Goal: Task Accomplishment & Management: Use online tool/utility

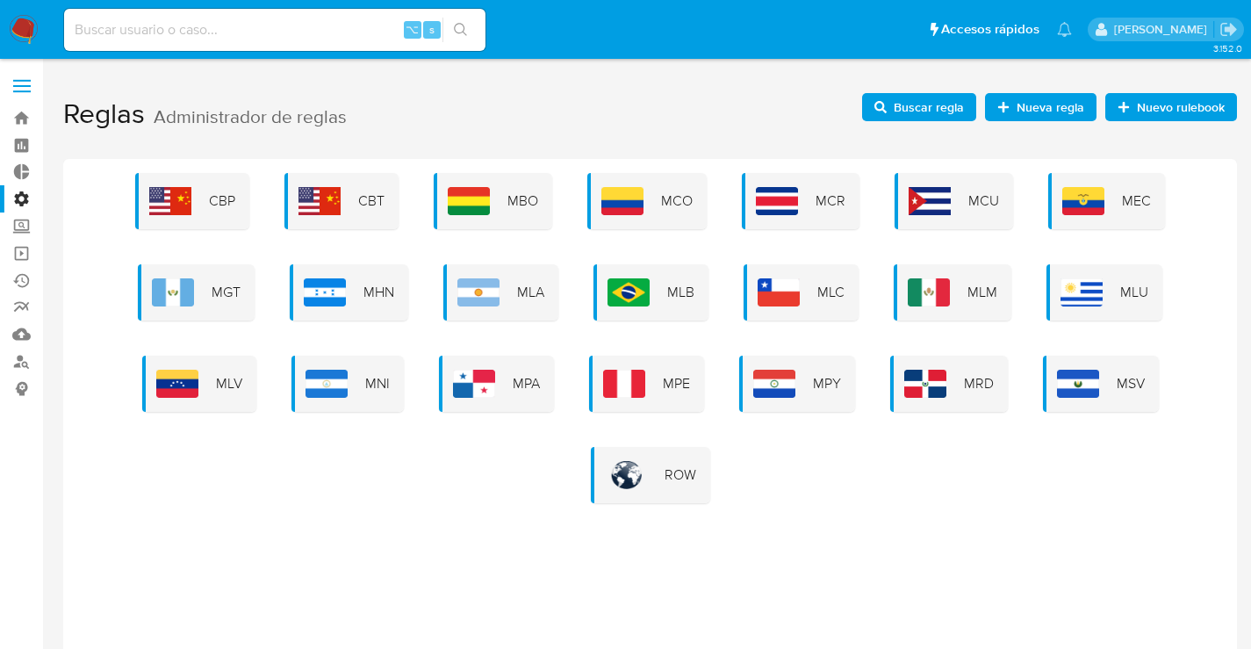
click at [505, 440] on div "CBP CBT MBO MCO MCR MCU MEC MGT MHN MLA MLB MLC MLM MLU MLV MNI MPA MPE MPY MRD…" at bounding box center [650, 338] width 1146 height 330
click at [667, 284] on div "MLB" at bounding box center [651, 292] width 115 height 56
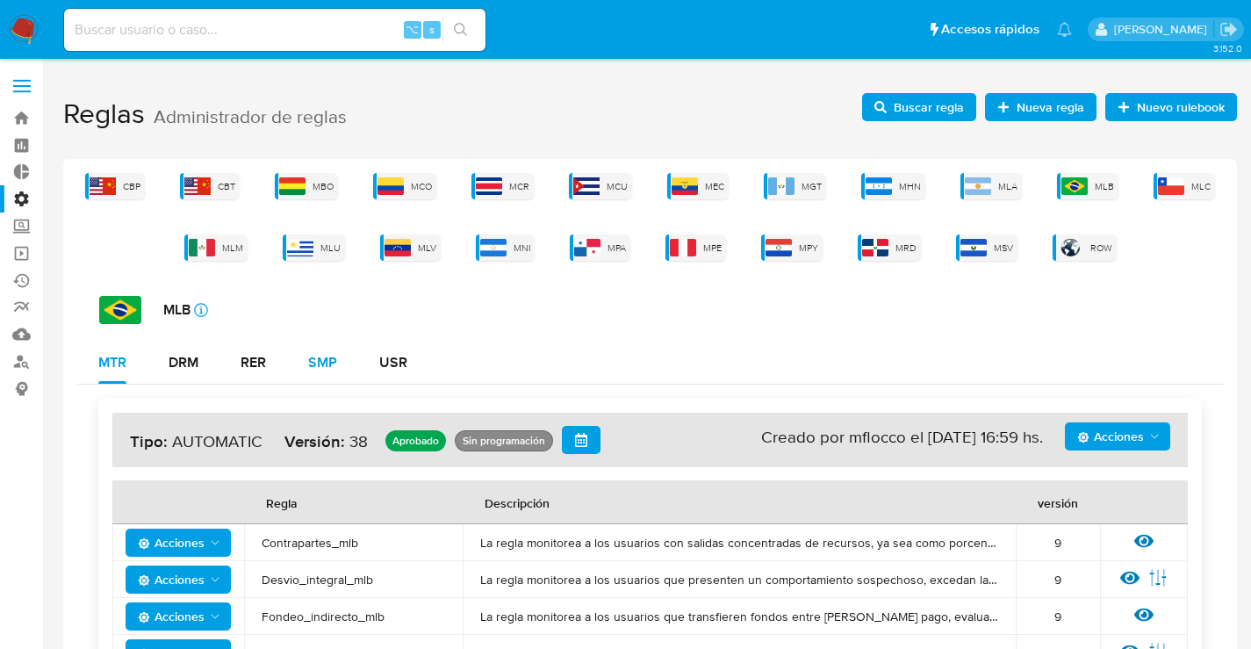
click at [334, 368] on div "SMP" at bounding box center [322, 363] width 29 height 14
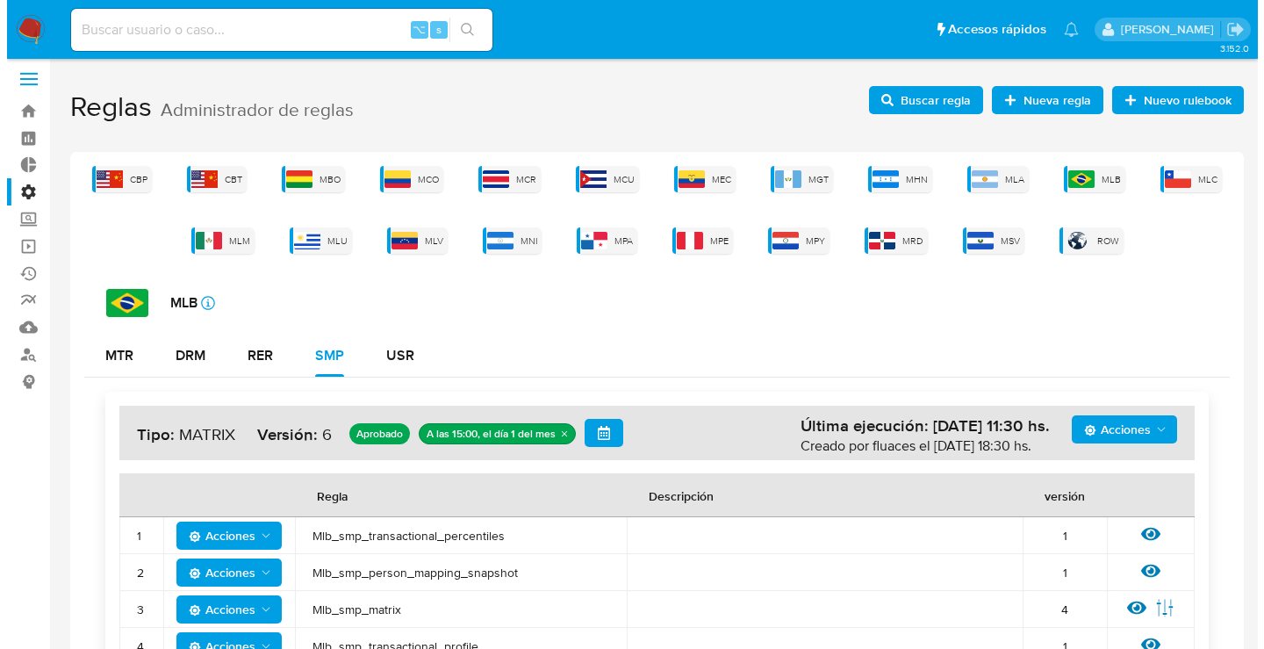
scroll to position [120, 0]
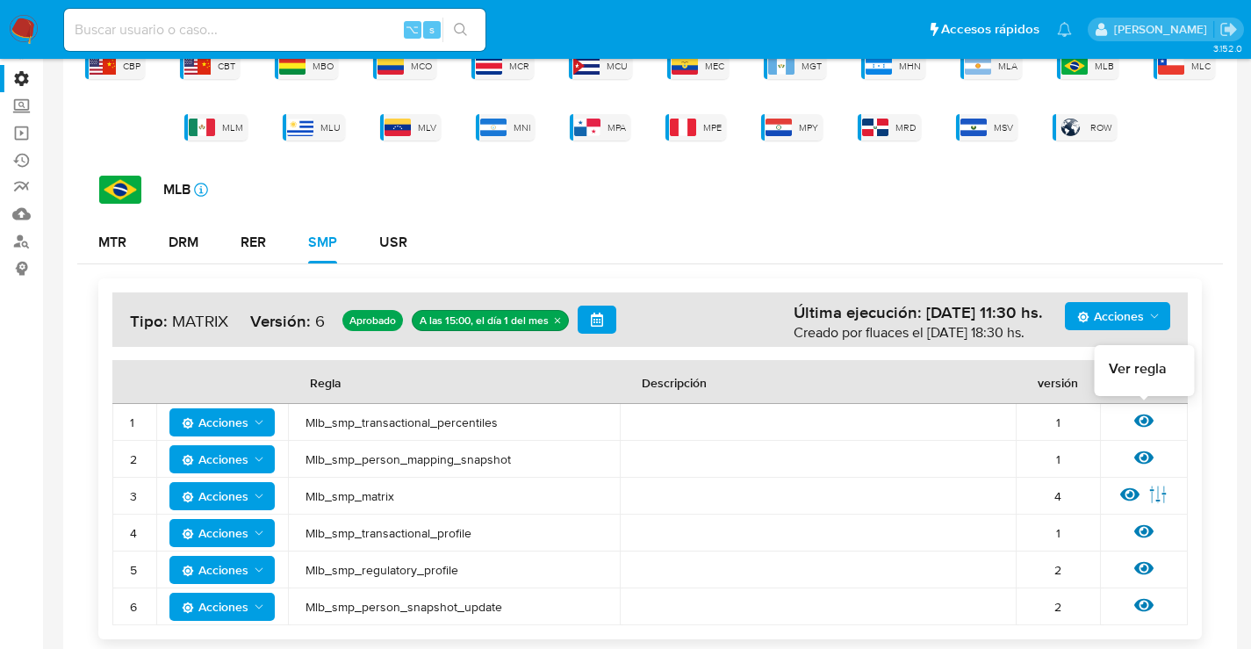
click at [1149, 417] on icon at bounding box center [1143, 420] width 19 height 19
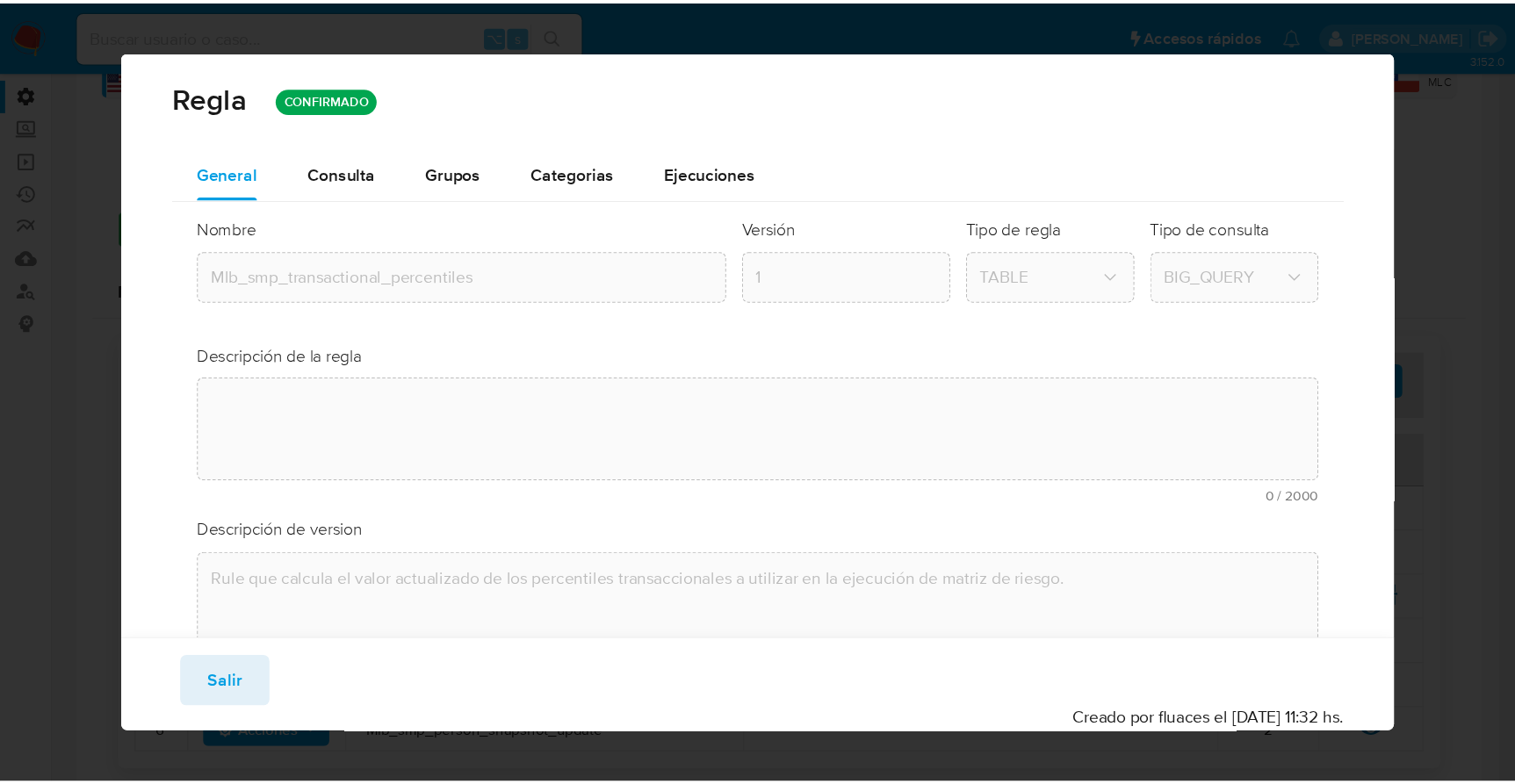
scroll to position [15, 0]
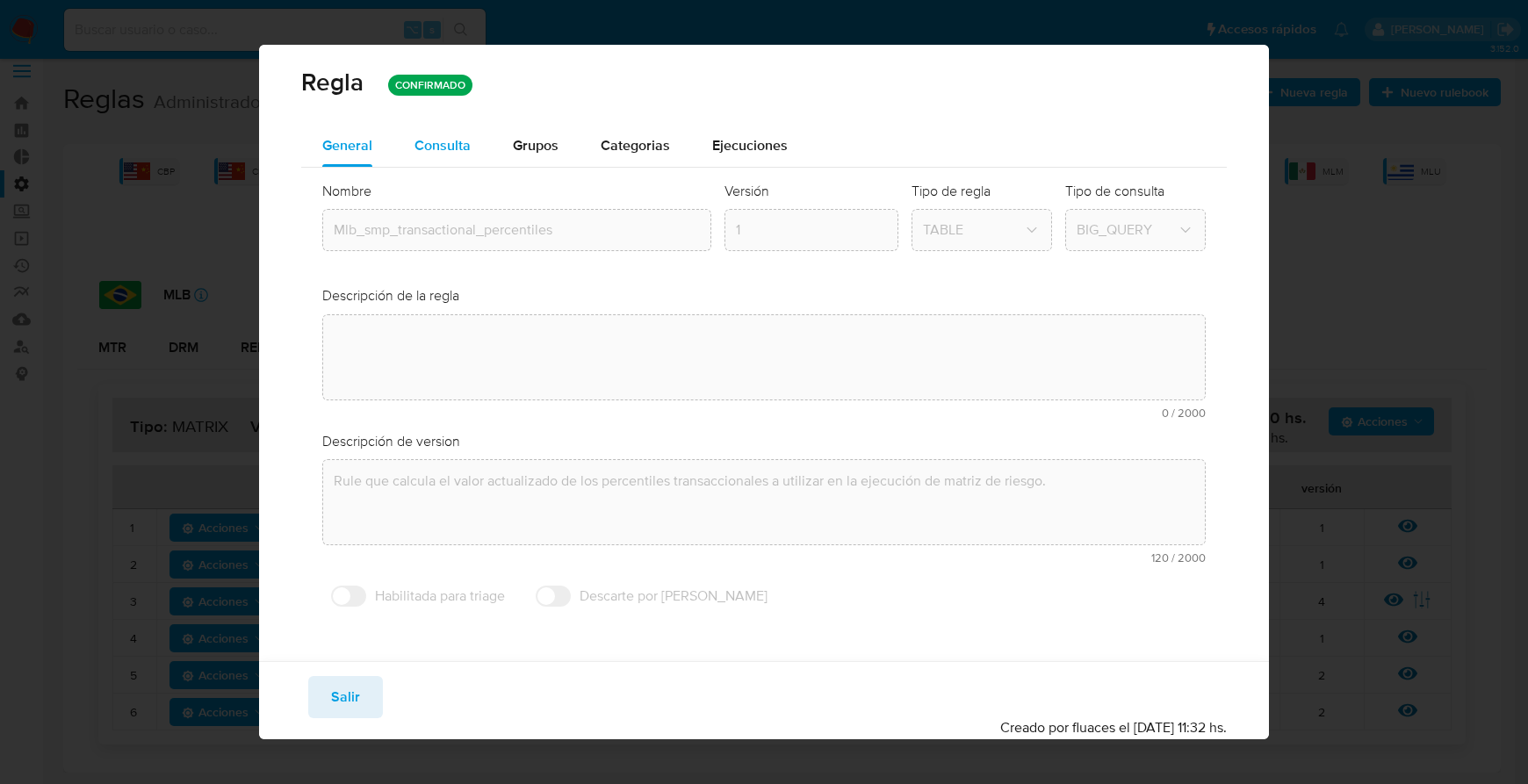
click at [449, 149] on span "Consulta" at bounding box center [442, 145] width 56 height 20
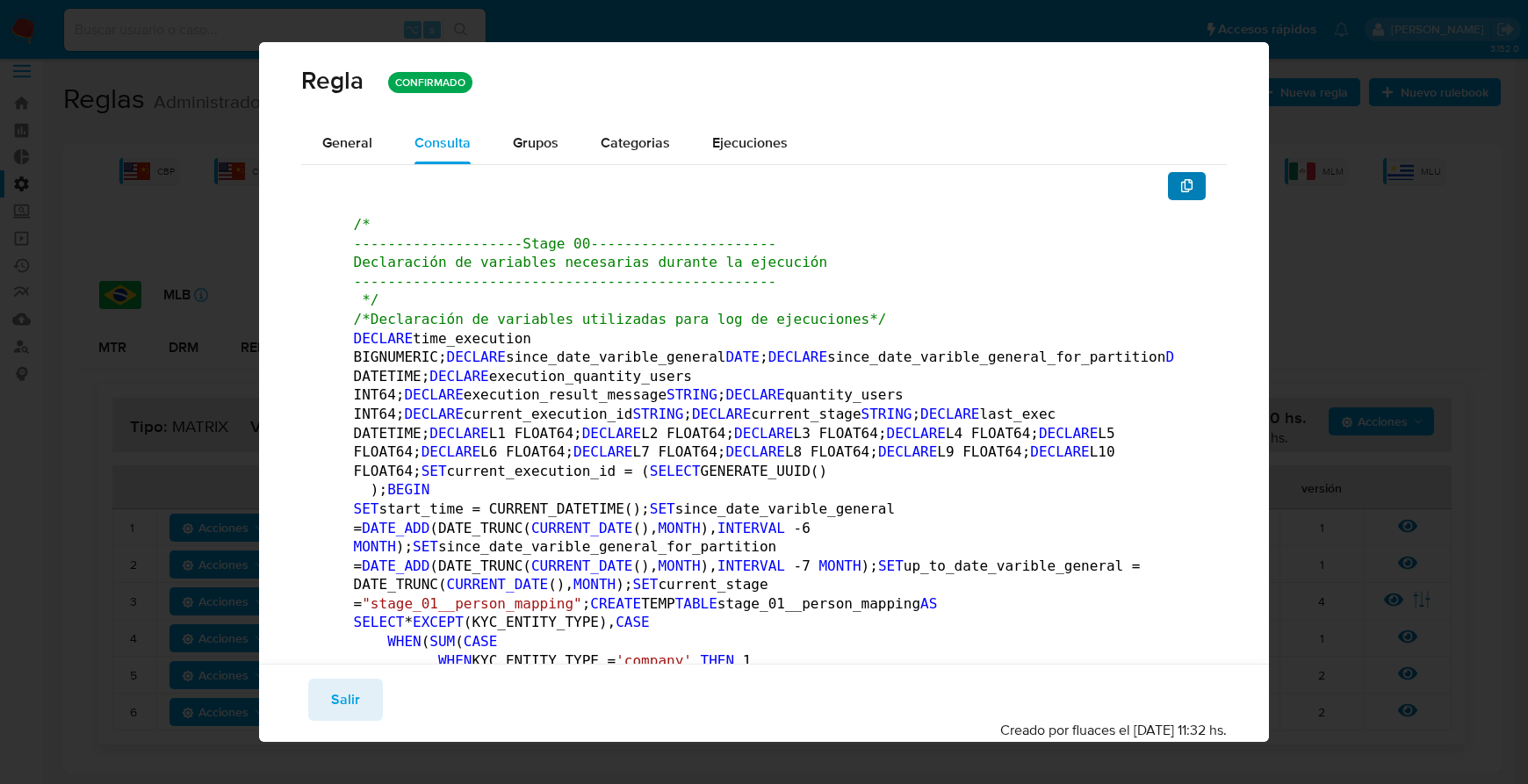
click at [1181, 183] on button "button" at bounding box center [1187, 186] width 39 height 28
click at [351, 648] on span "Salir" at bounding box center [345, 699] width 29 height 39
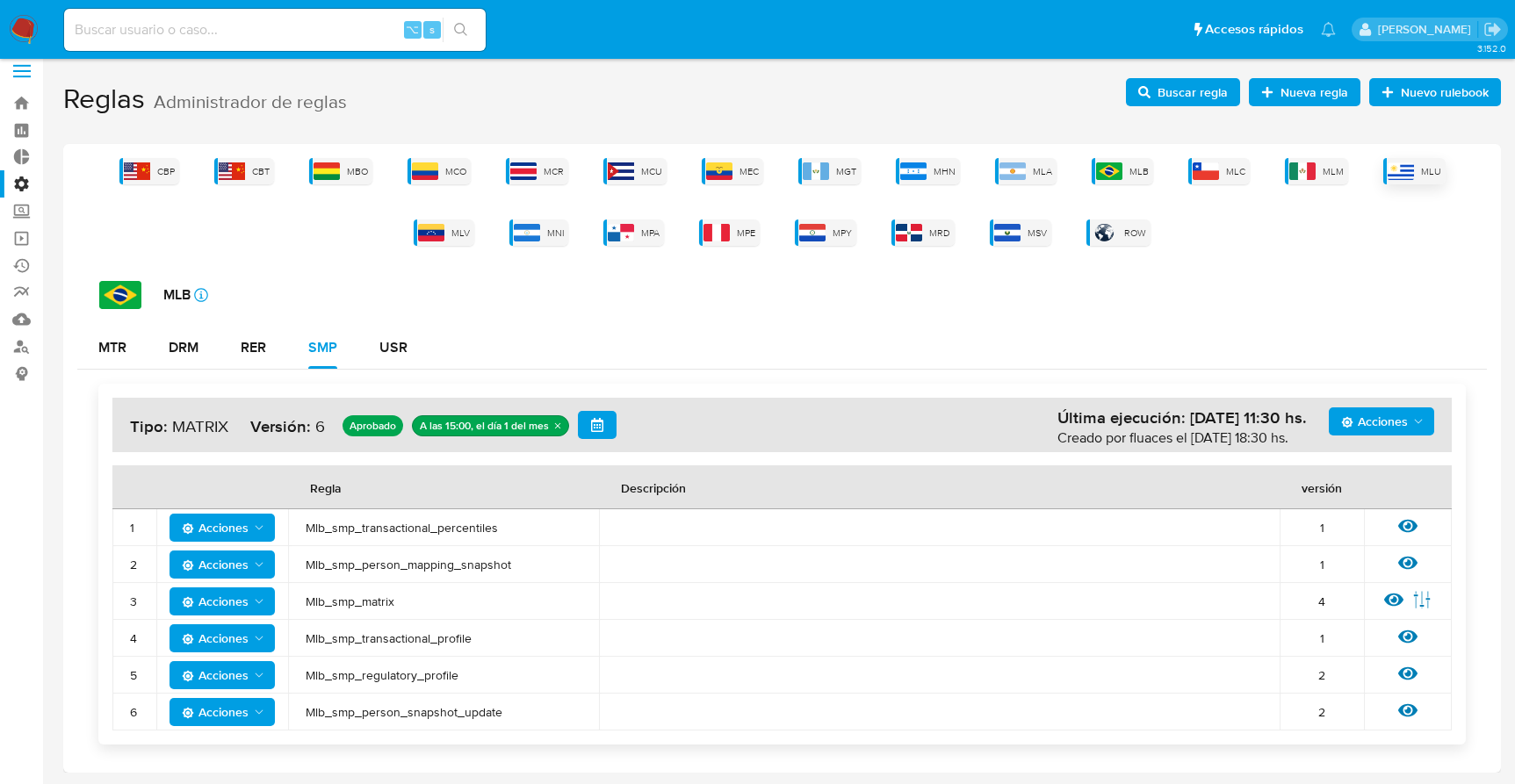
click at [1263, 165] on span "MLU" at bounding box center [1431, 171] width 20 height 13
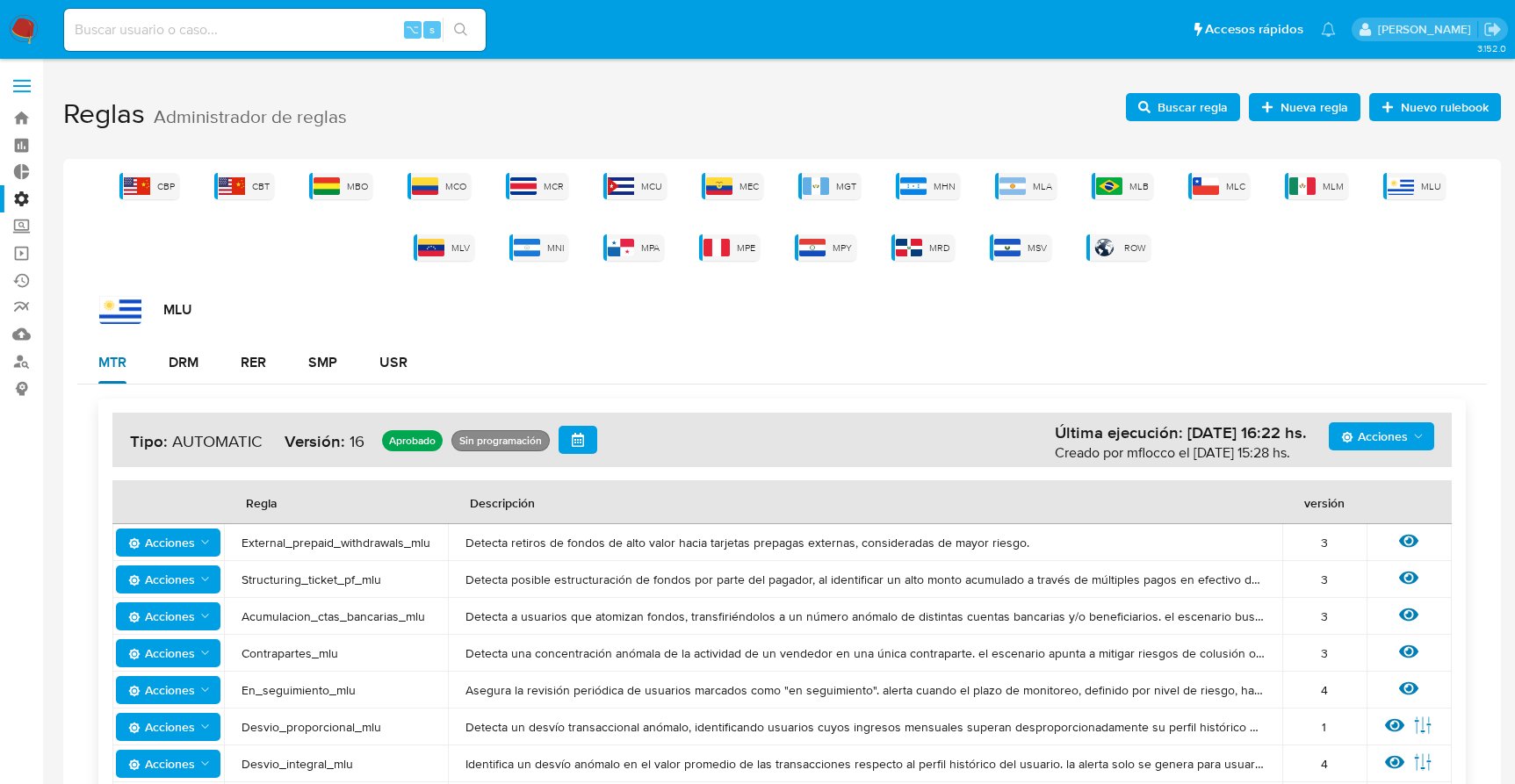
click at [116, 365] on div "MTR" at bounding box center [112, 363] width 28 height 14
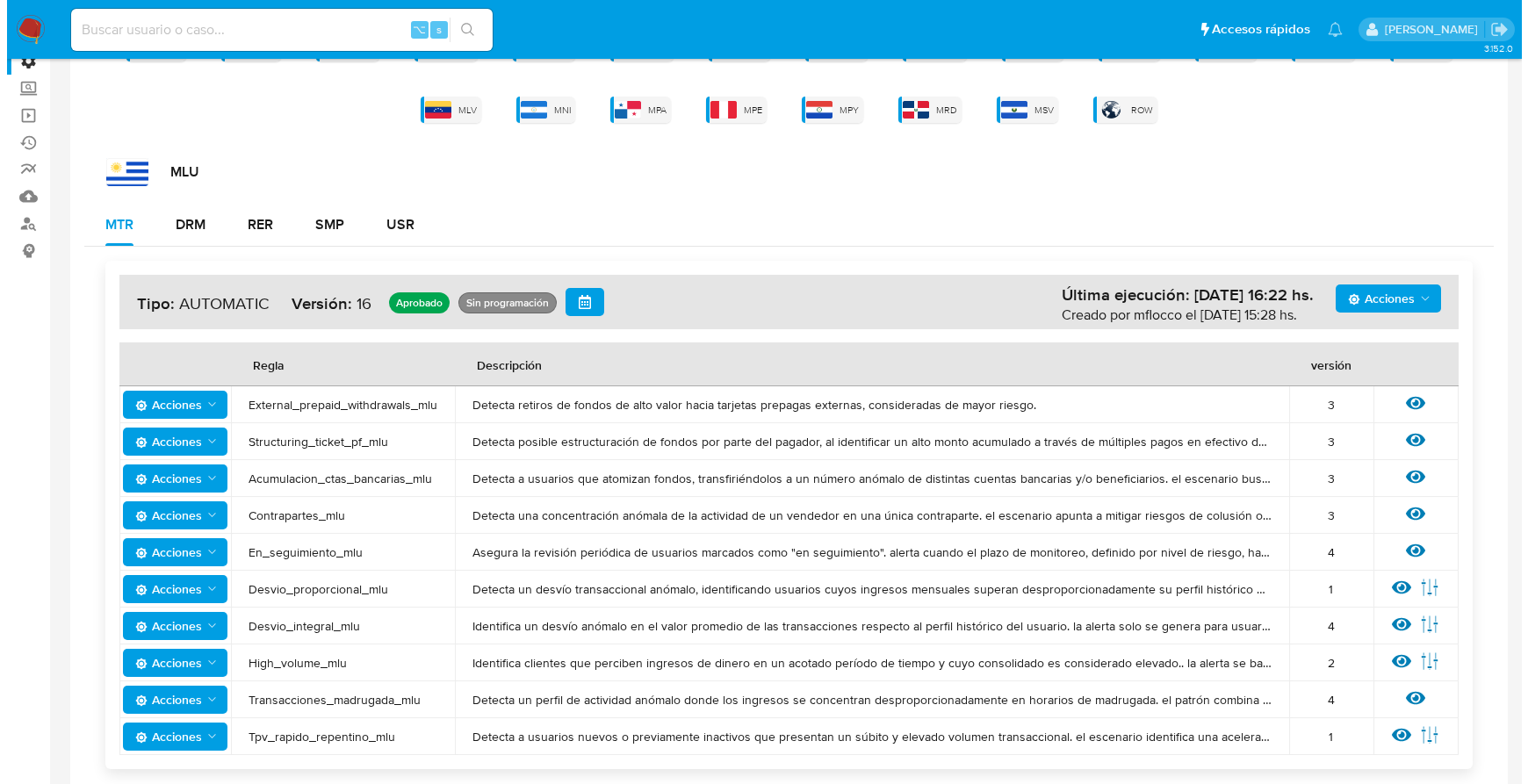
scroll to position [140, 0]
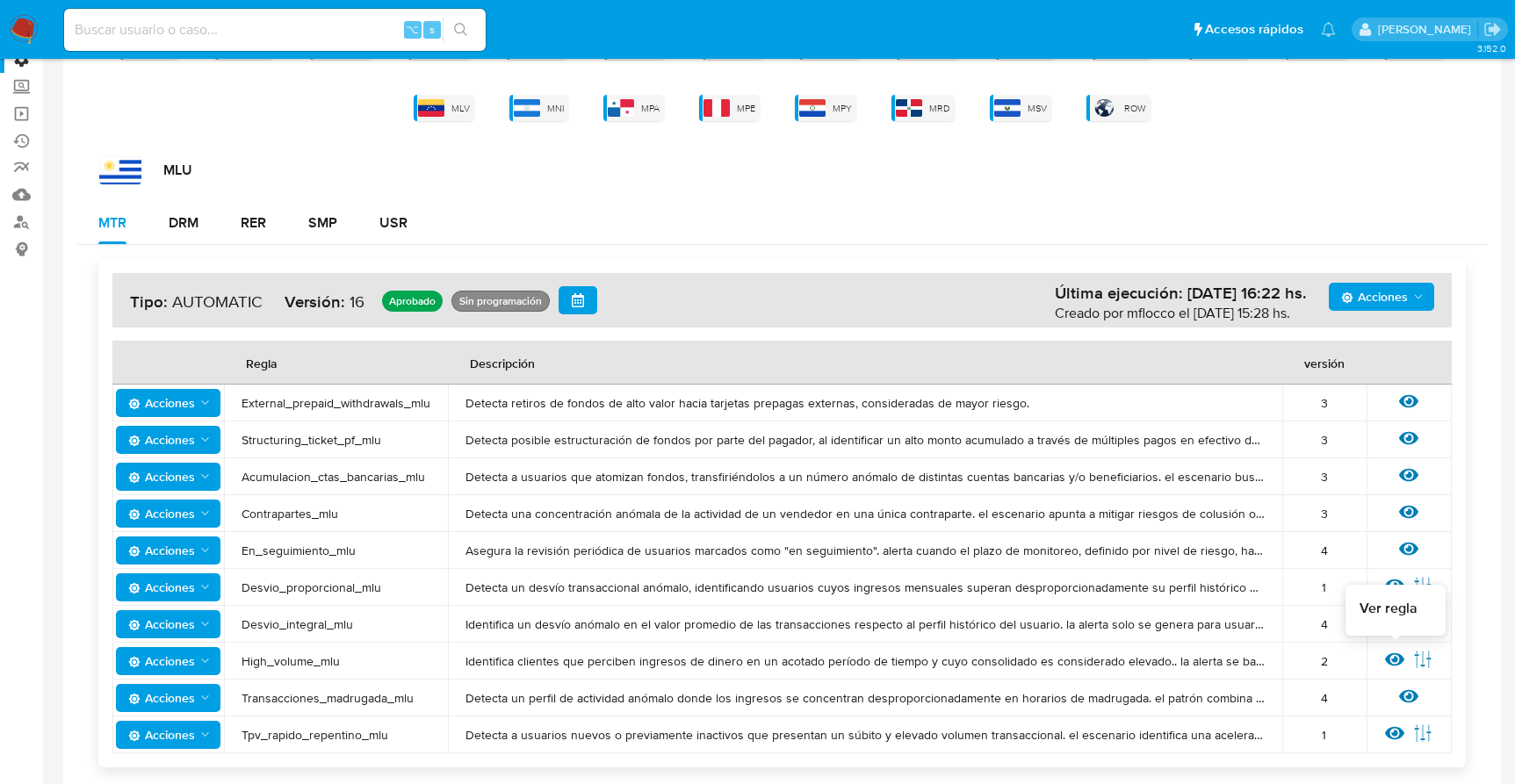
click at [1263, 648] on icon at bounding box center [1394, 659] width 19 height 13
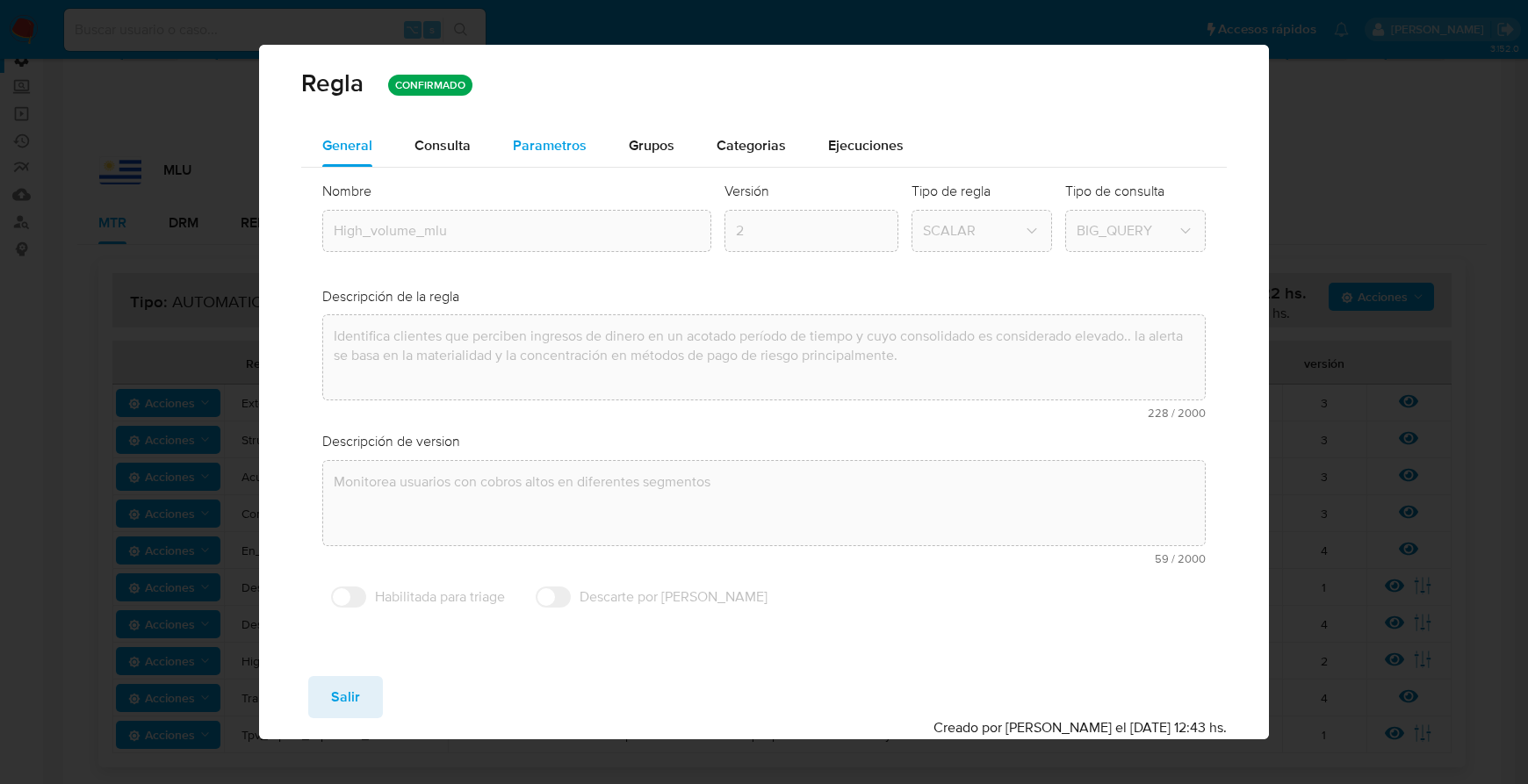
click at [537, 146] on span "Parametros" at bounding box center [550, 145] width 74 height 20
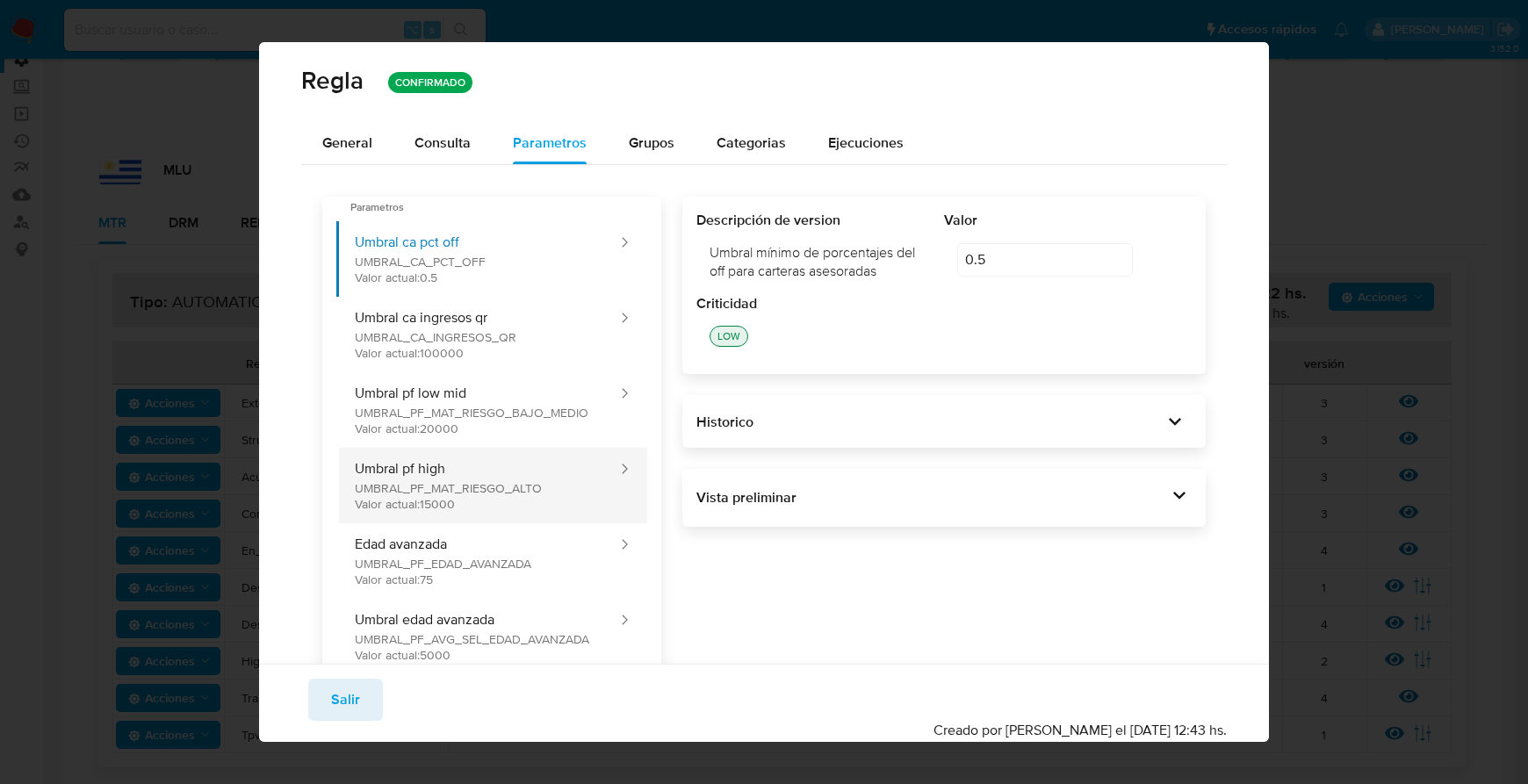
click at [515, 491] on button "Umbral pf high UMBRAL_PF_MAT_RIESGO_ALTO Valor actual: 15000" at bounding box center [477, 486] width 283 height 76
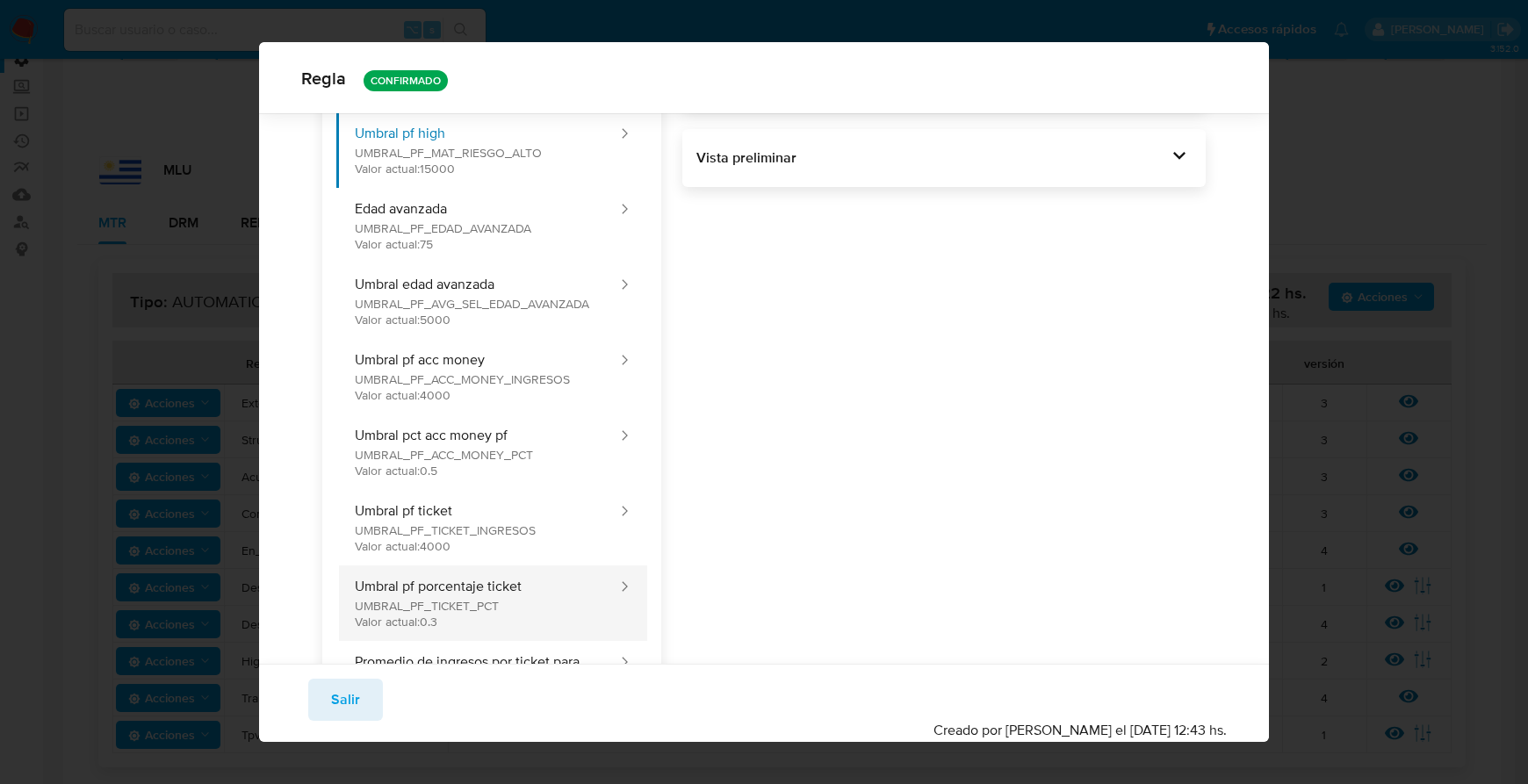
scroll to position [339, 0]
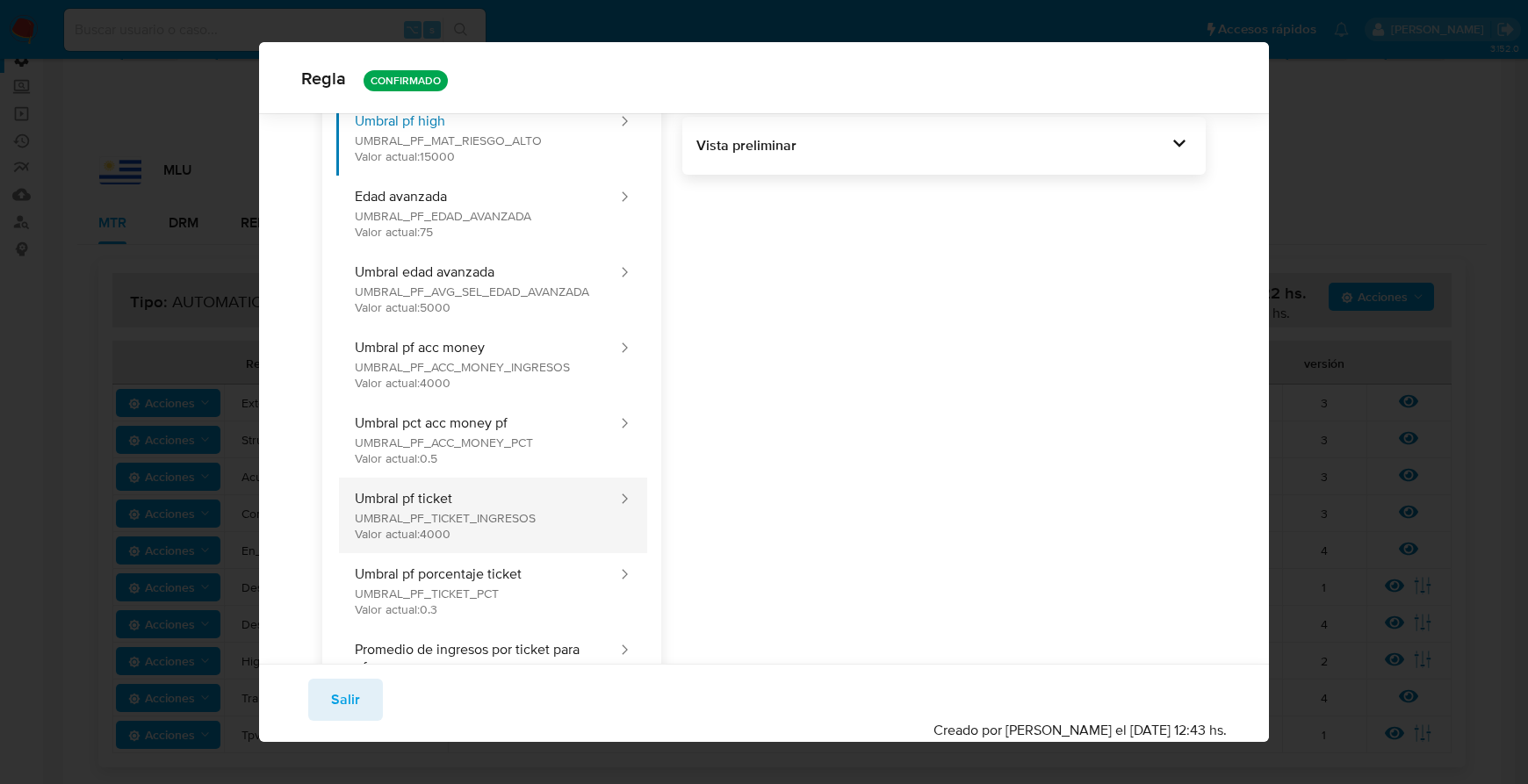
click at [513, 518] on button "Umbral pf ticket UMBRAL_PF_TICKET_INGRESOS Valor actual: 4000" at bounding box center [477, 516] width 283 height 76
type input "4000"
click at [552, 519] on button "Umbral pf ticket UMBRAL_PF_TICKET_INGRESOS Valor actual: 4000" at bounding box center [477, 516] width 283 height 76
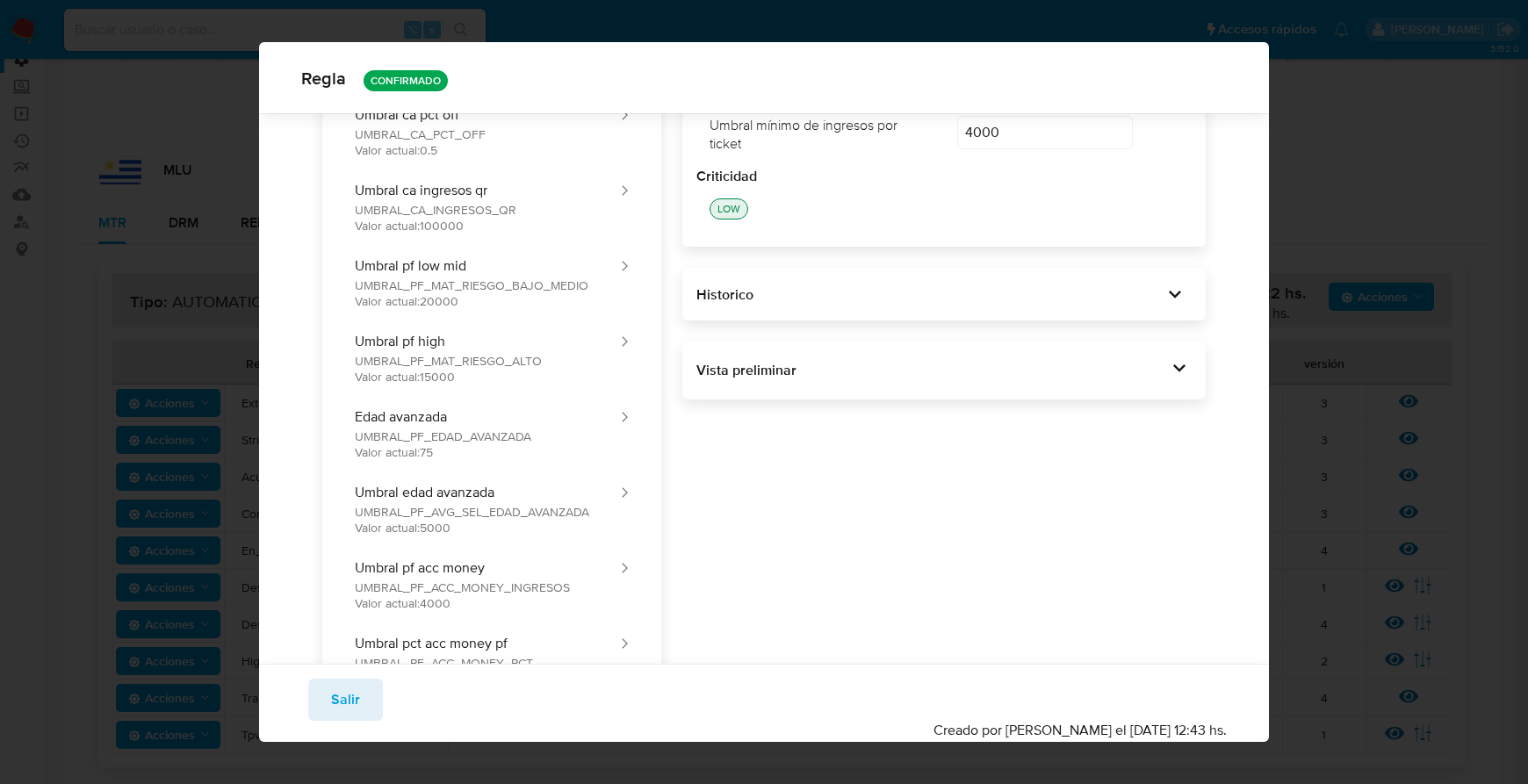
scroll to position [0, 0]
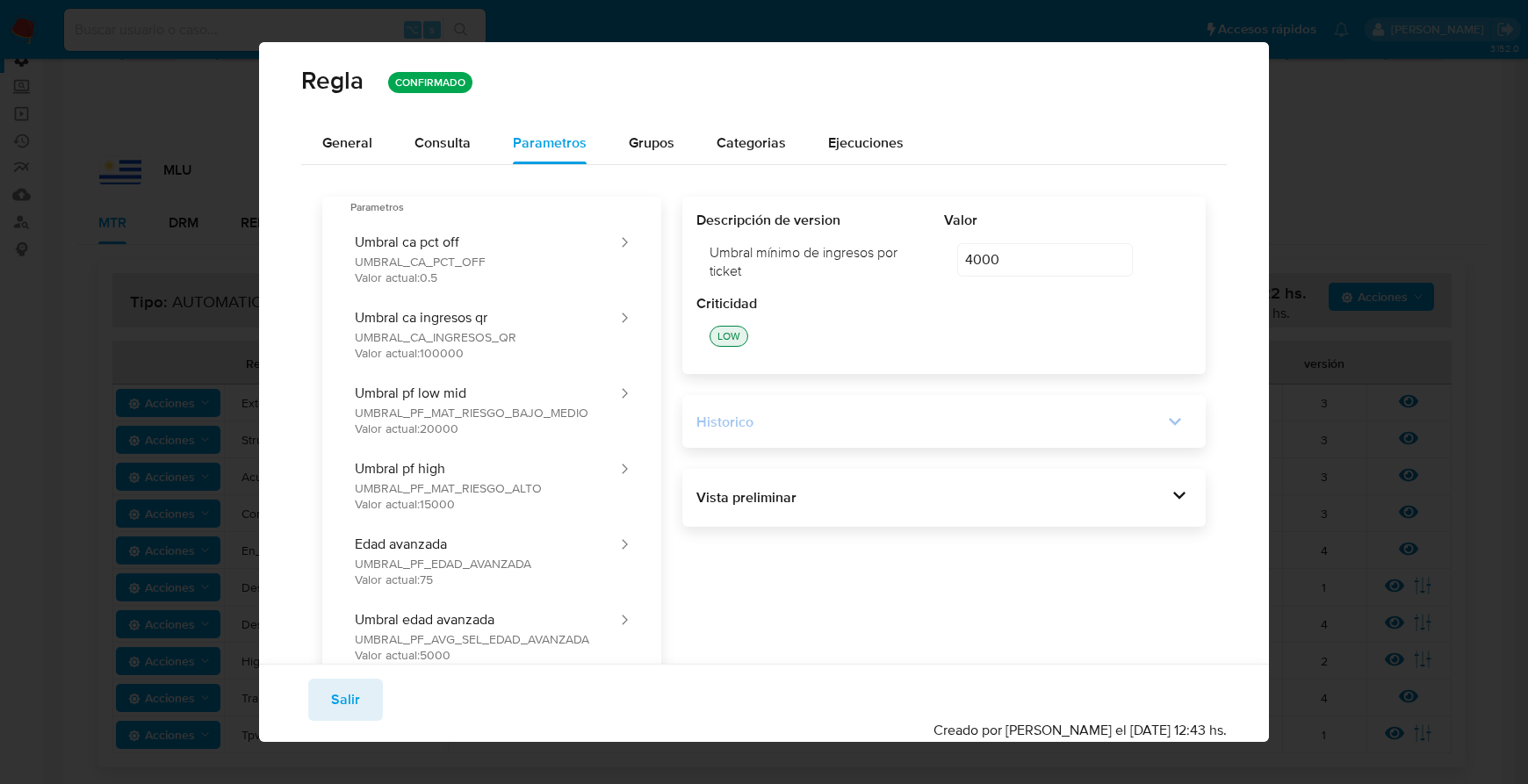
click at [759, 427] on div "Historico" at bounding box center [929, 422] width 467 height 19
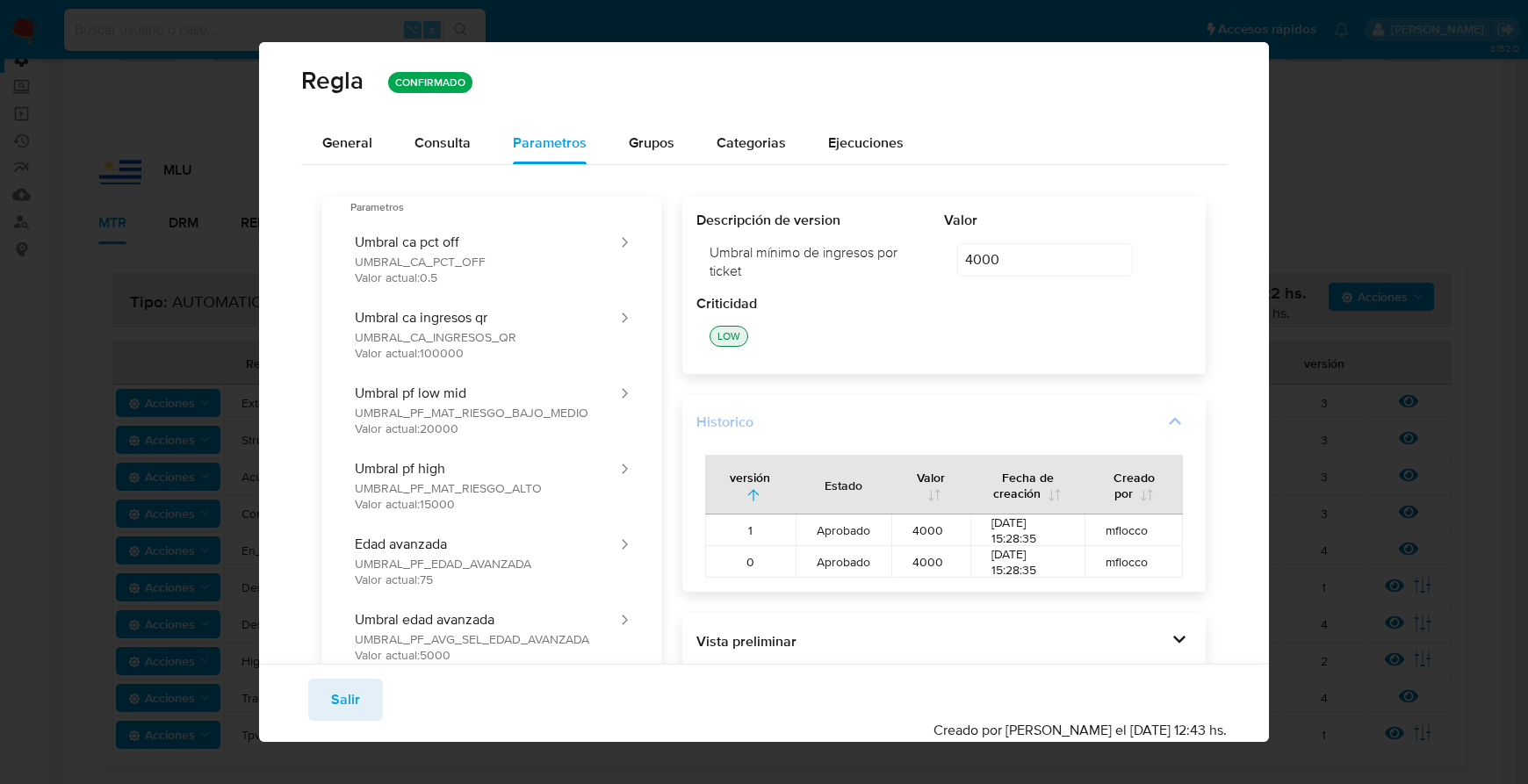
click at [759, 421] on div "Historico" at bounding box center [929, 422] width 467 height 19
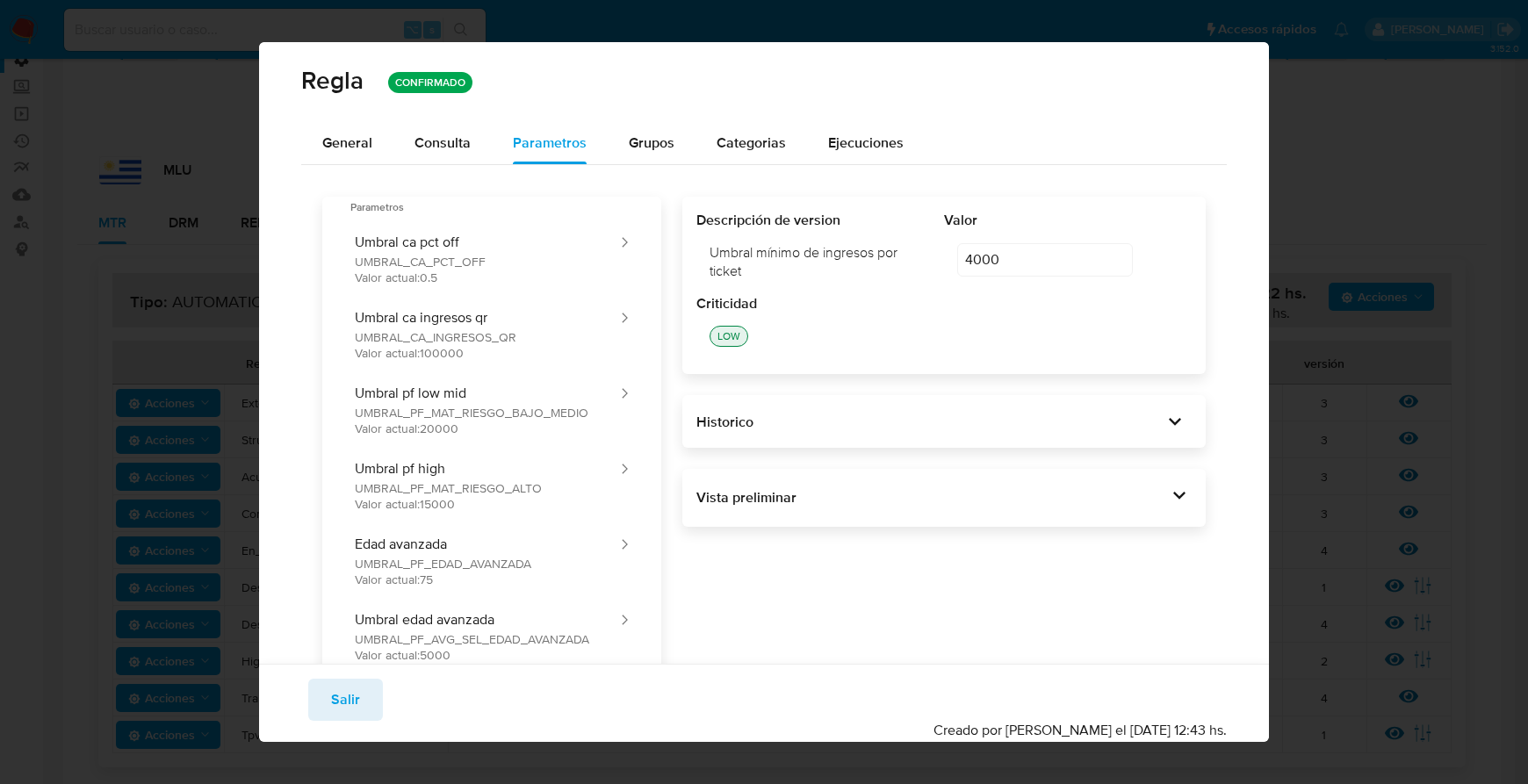
click at [746, 481] on div "Vista preliminar DECLARE IN_SITE_ID DEFAULT 'MLU' ; DECLARE START_DATE DATE DEF…" at bounding box center [944, 498] width 524 height 58
click at [795, 503] on div "Vista preliminar" at bounding box center [931, 497] width 471 height 19
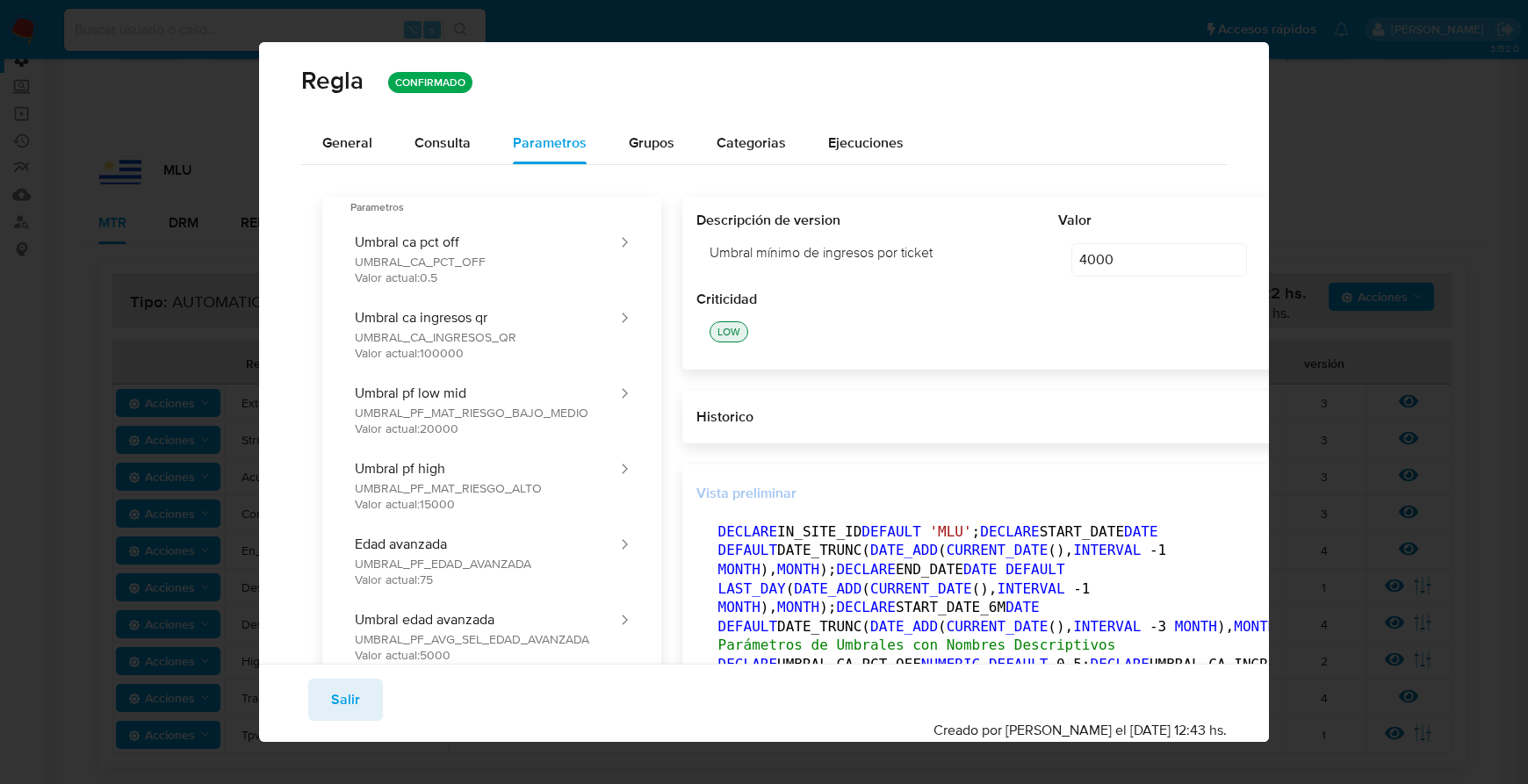
click at [780, 503] on div "Vista preliminar" at bounding box center [1021, 493] width 650 height 19
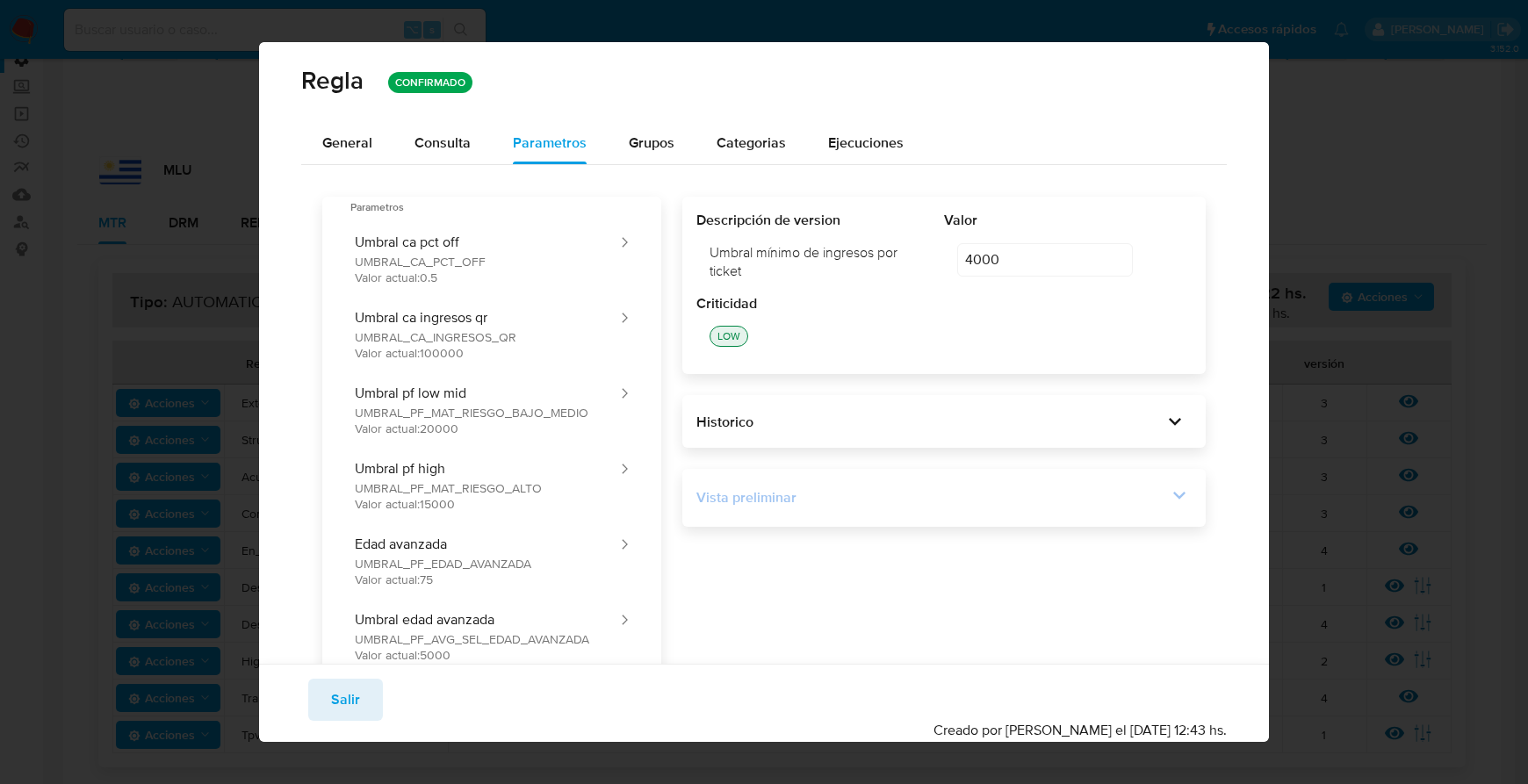
click at [780, 503] on div "Vista preliminar" at bounding box center [931, 497] width 471 height 19
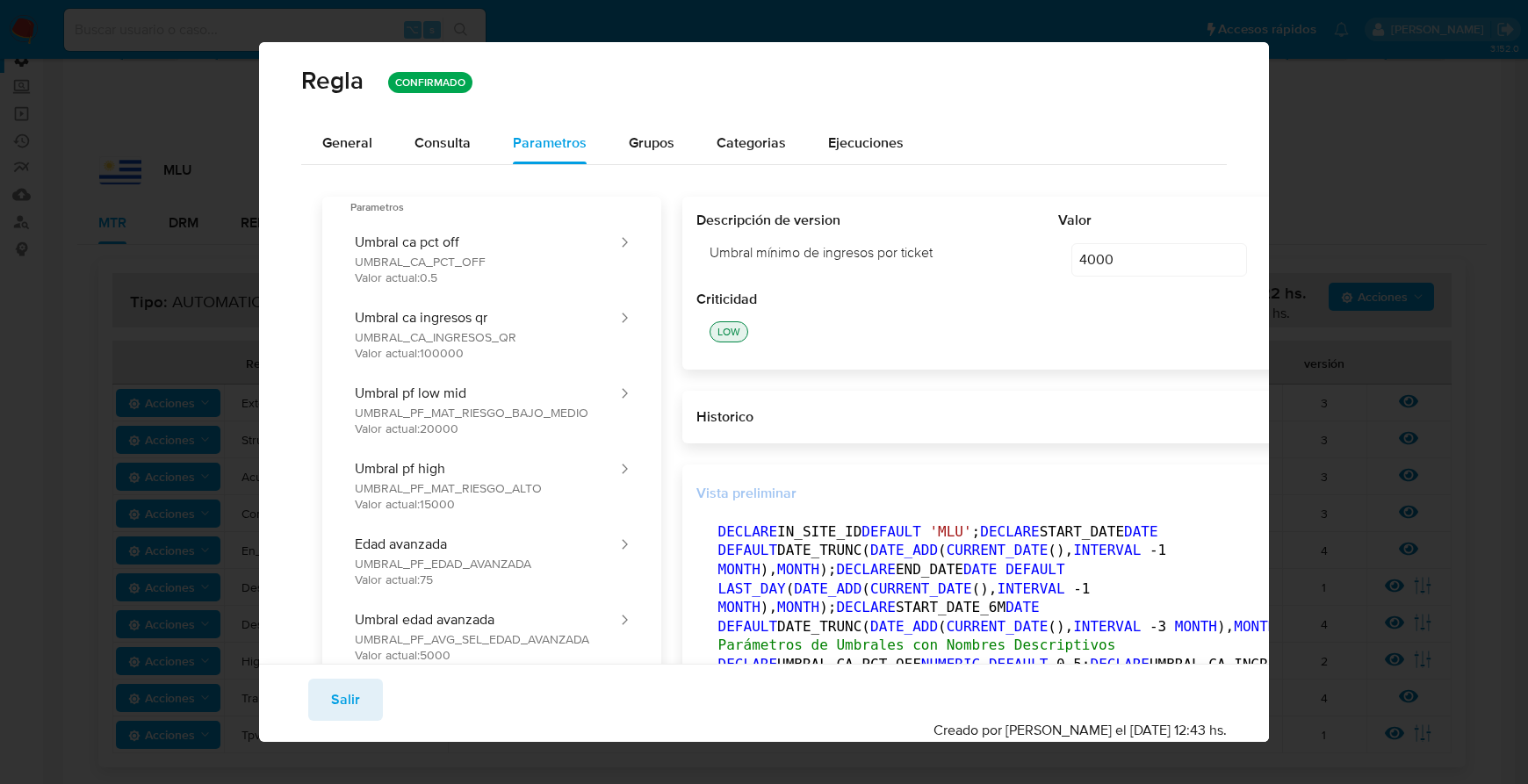
click at [1263, 493] on button "button" at bounding box center [1365, 493] width 39 height 28
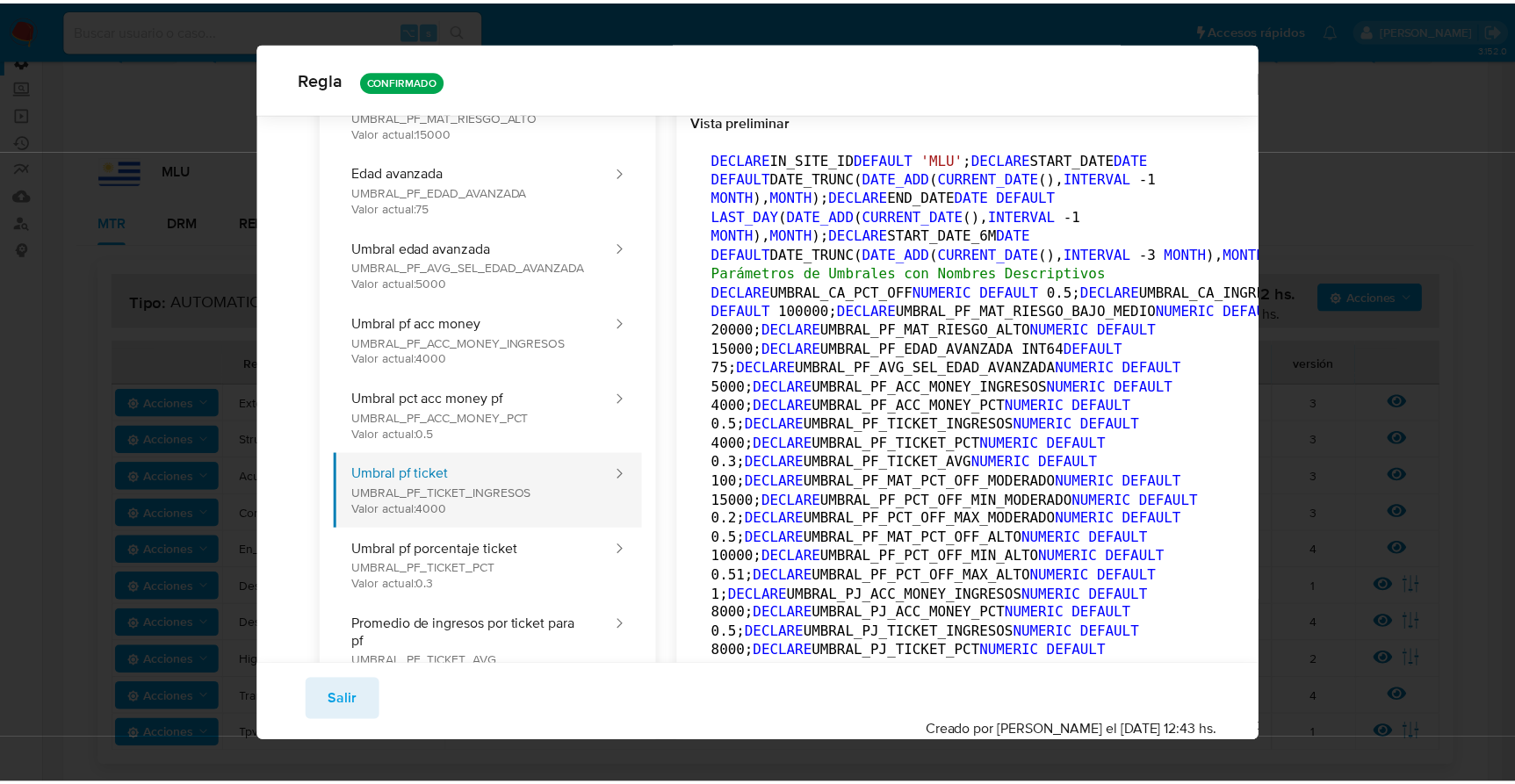
scroll to position [361, 0]
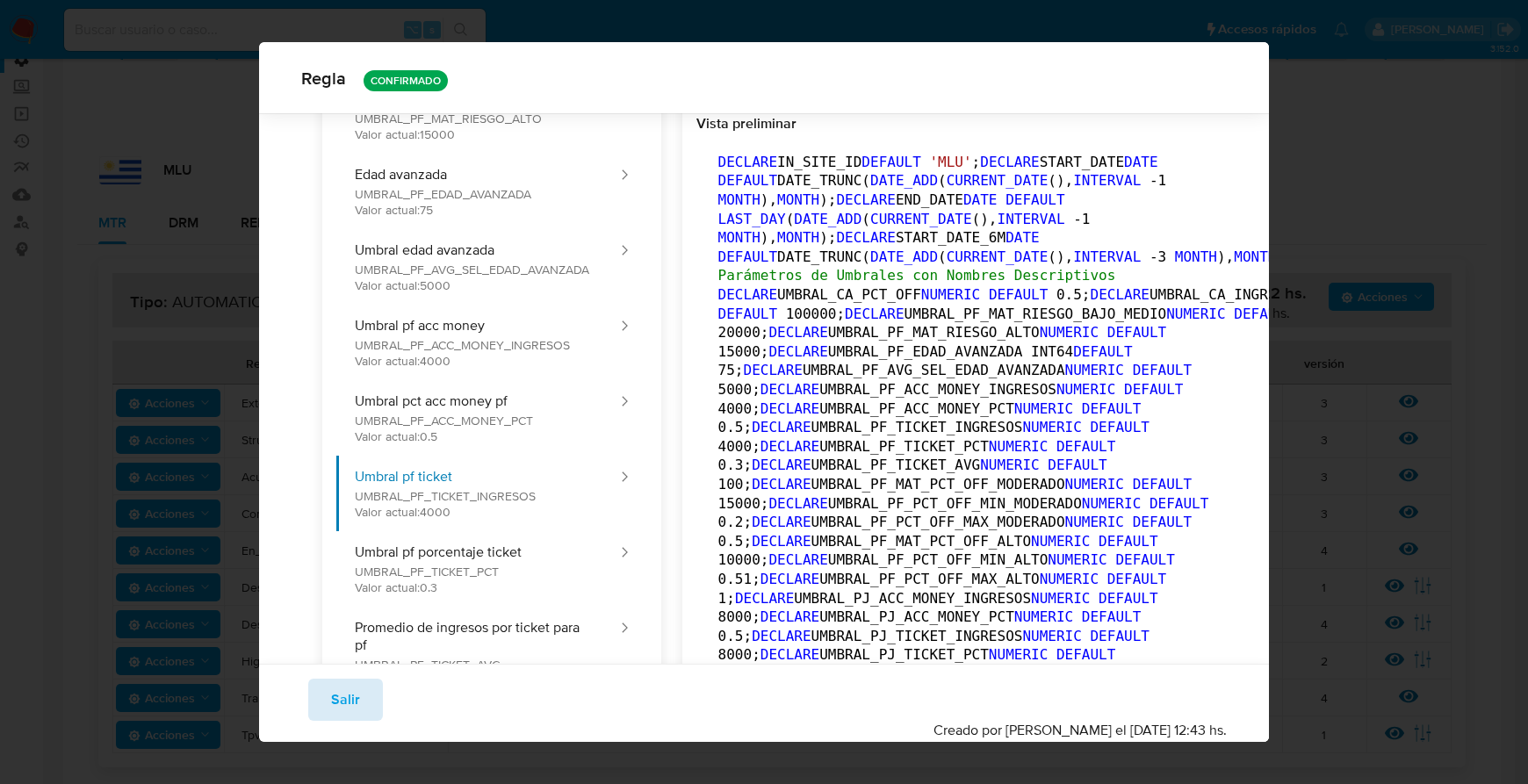
click at [367, 648] on button "Salir" at bounding box center [345, 700] width 75 height 42
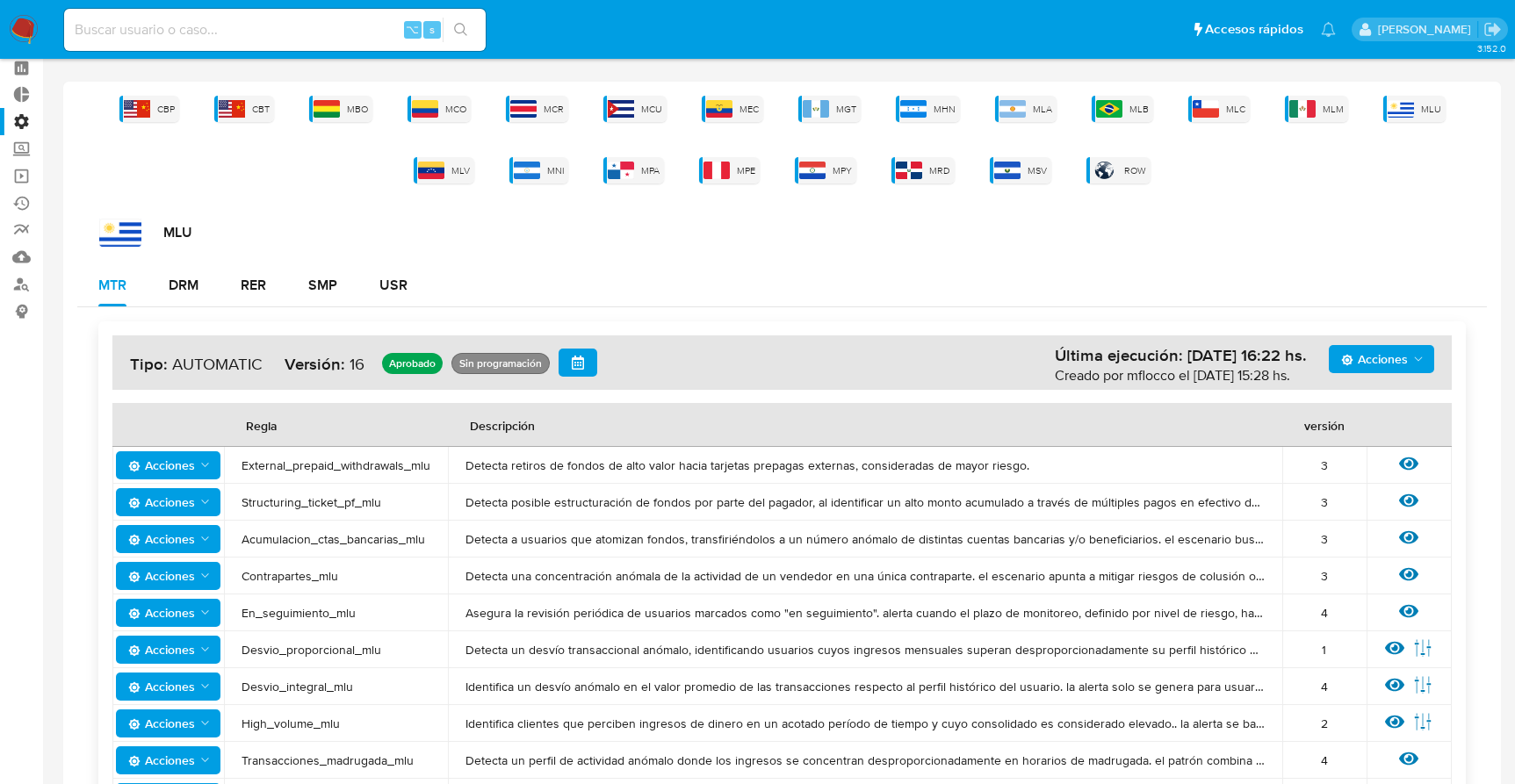
scroll to position [0, 0]
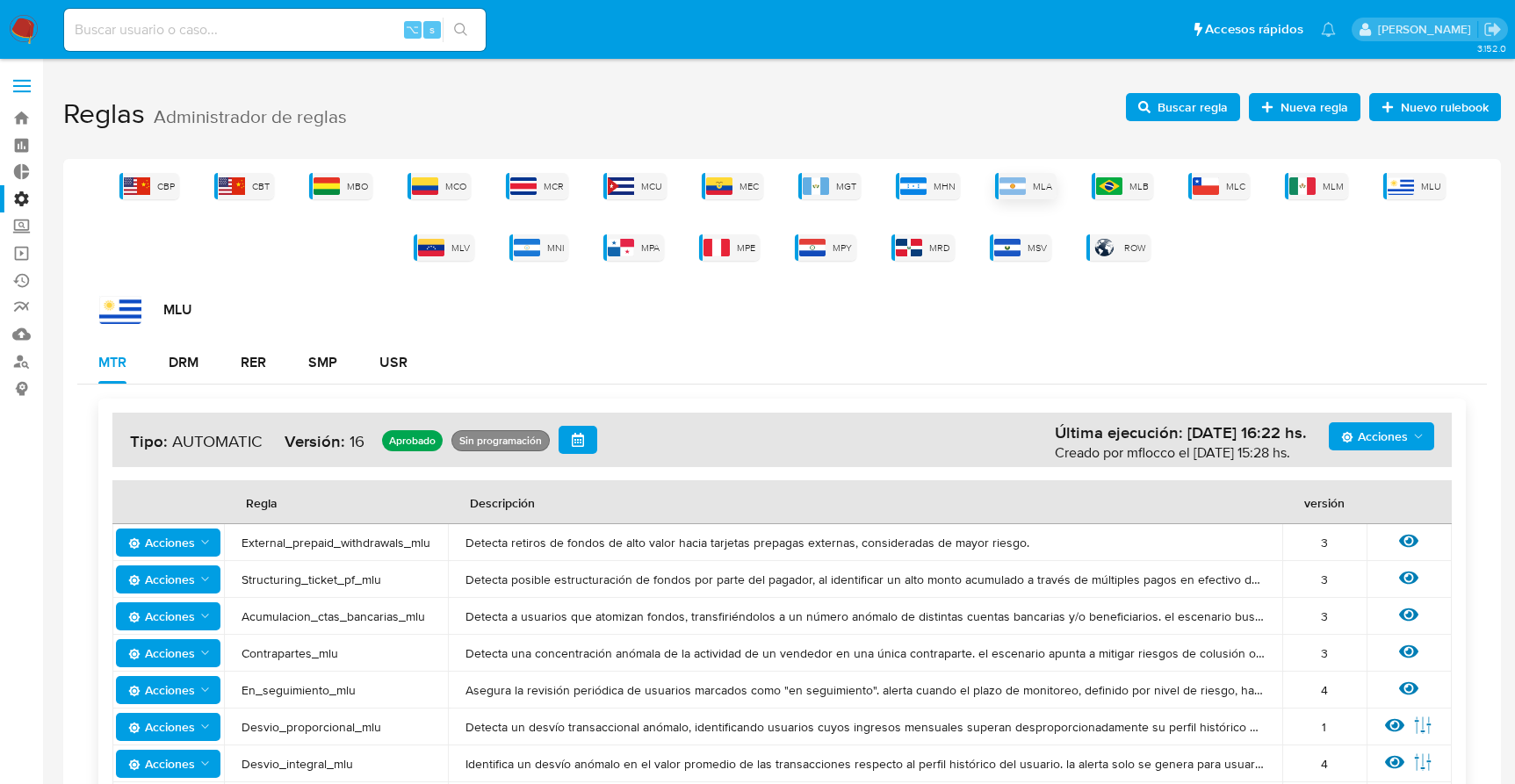
click at [997, 191] on div "MLA" at bounding box center [1025, 186] width 61 height 26
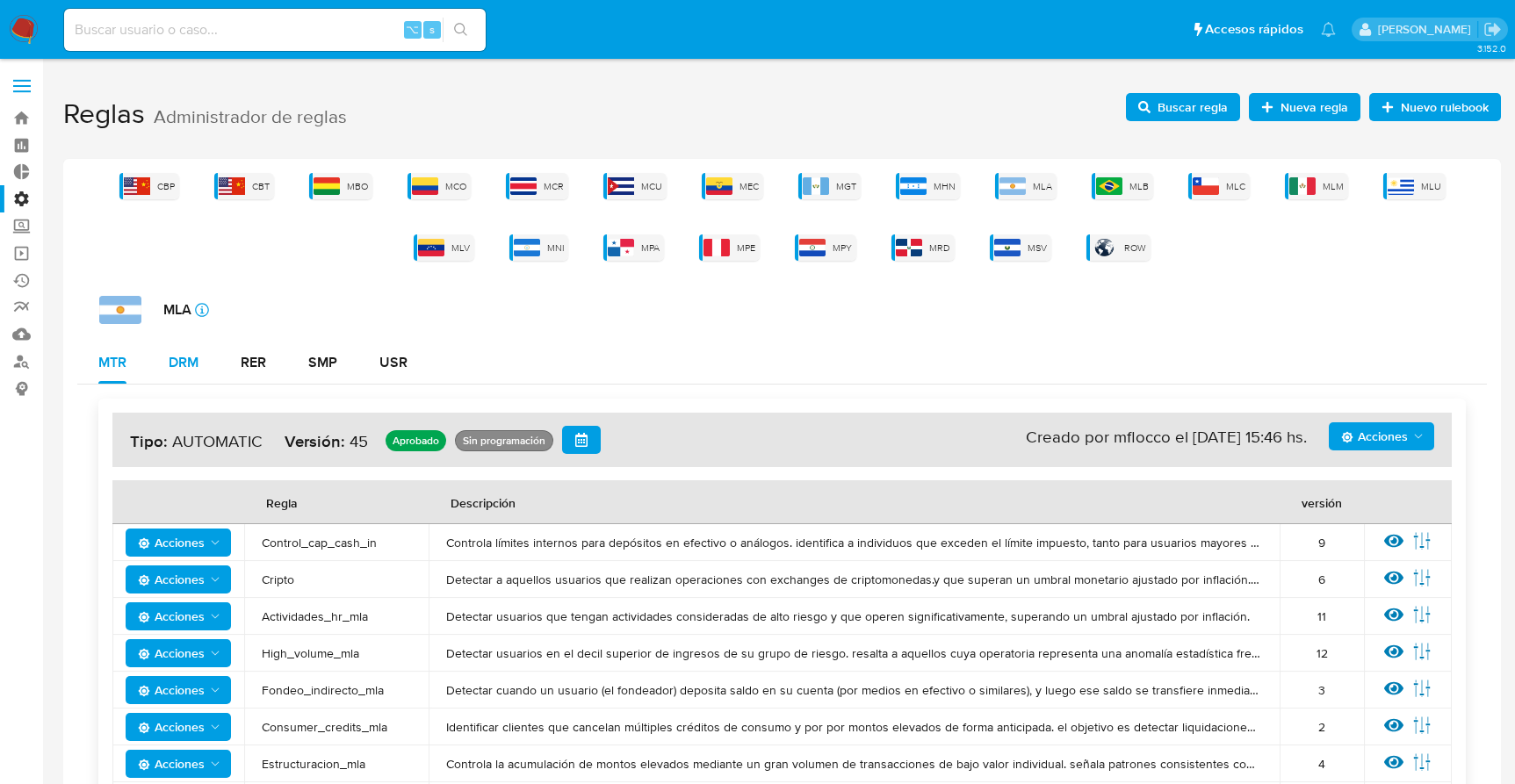
click at [199, 358] on button "DRM" at bounding box center [184, 363] width 72 height 42
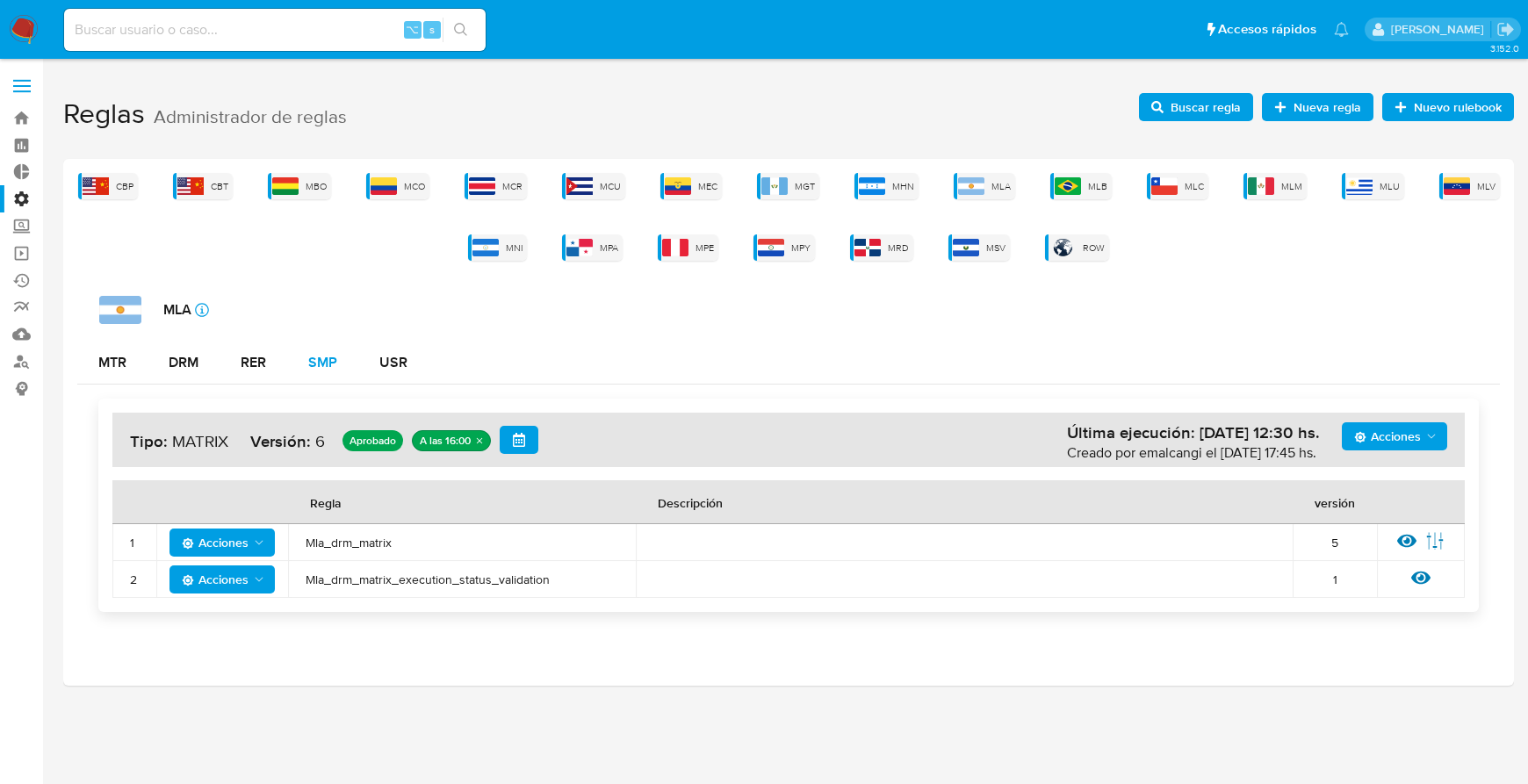
click at [325, 360] on div "SMP" at bounding box center [322, 363] width 29 height 14
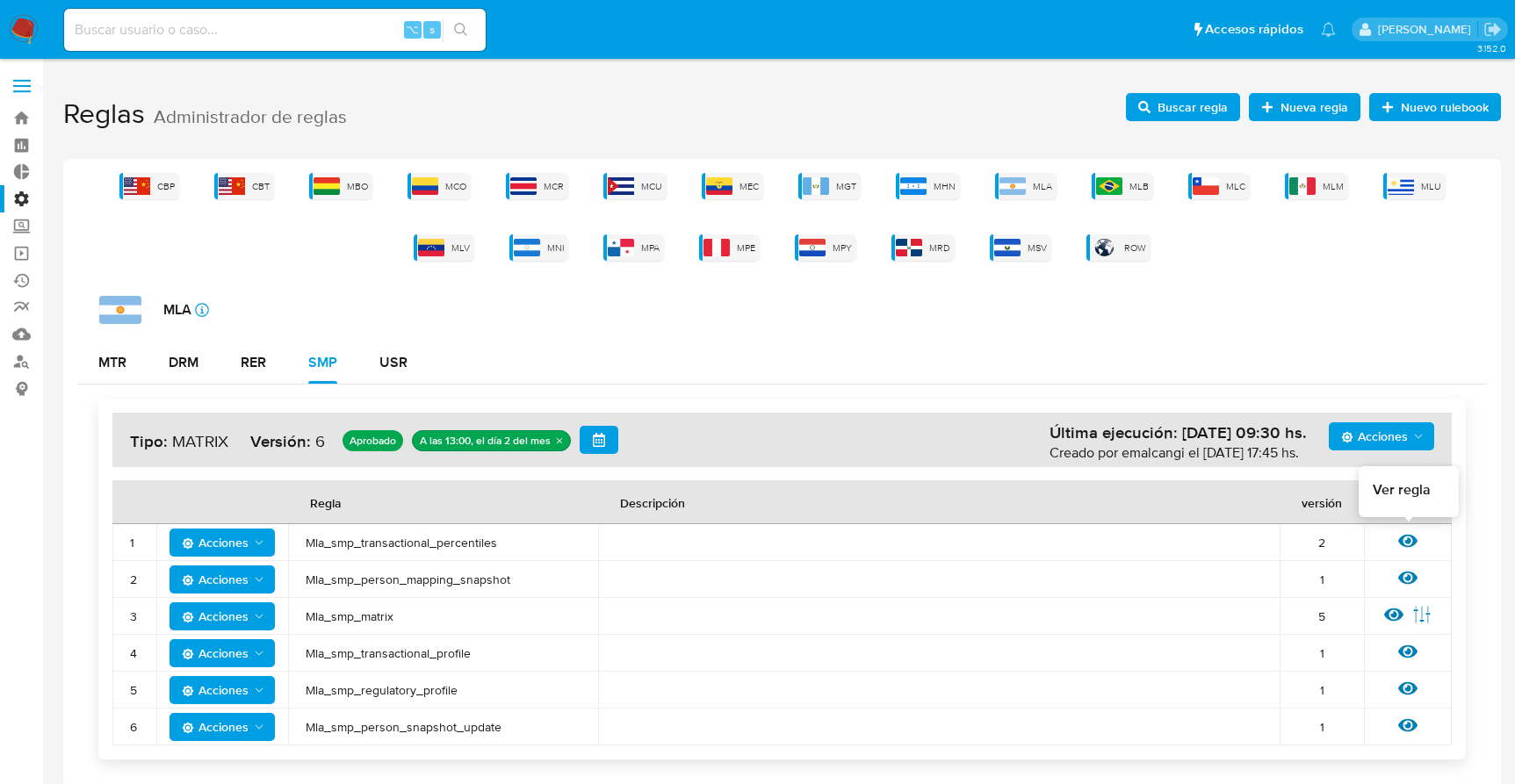
click at [1263, 538] on icon at bounding box center [1407, 541] width 19 height 13
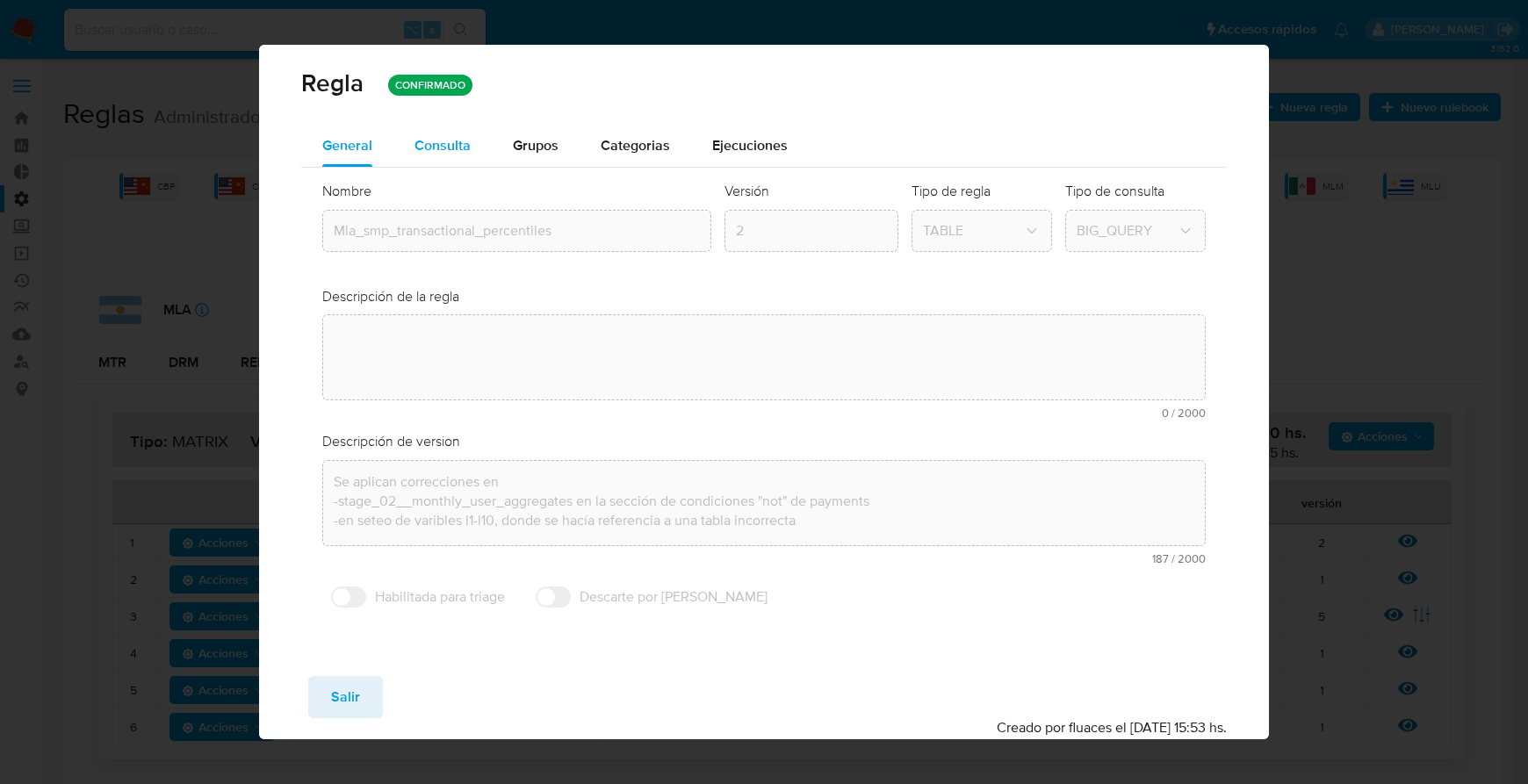
click at [463, 156] on div "Consulta" at bounding box center [442, 146] width 56 height 42
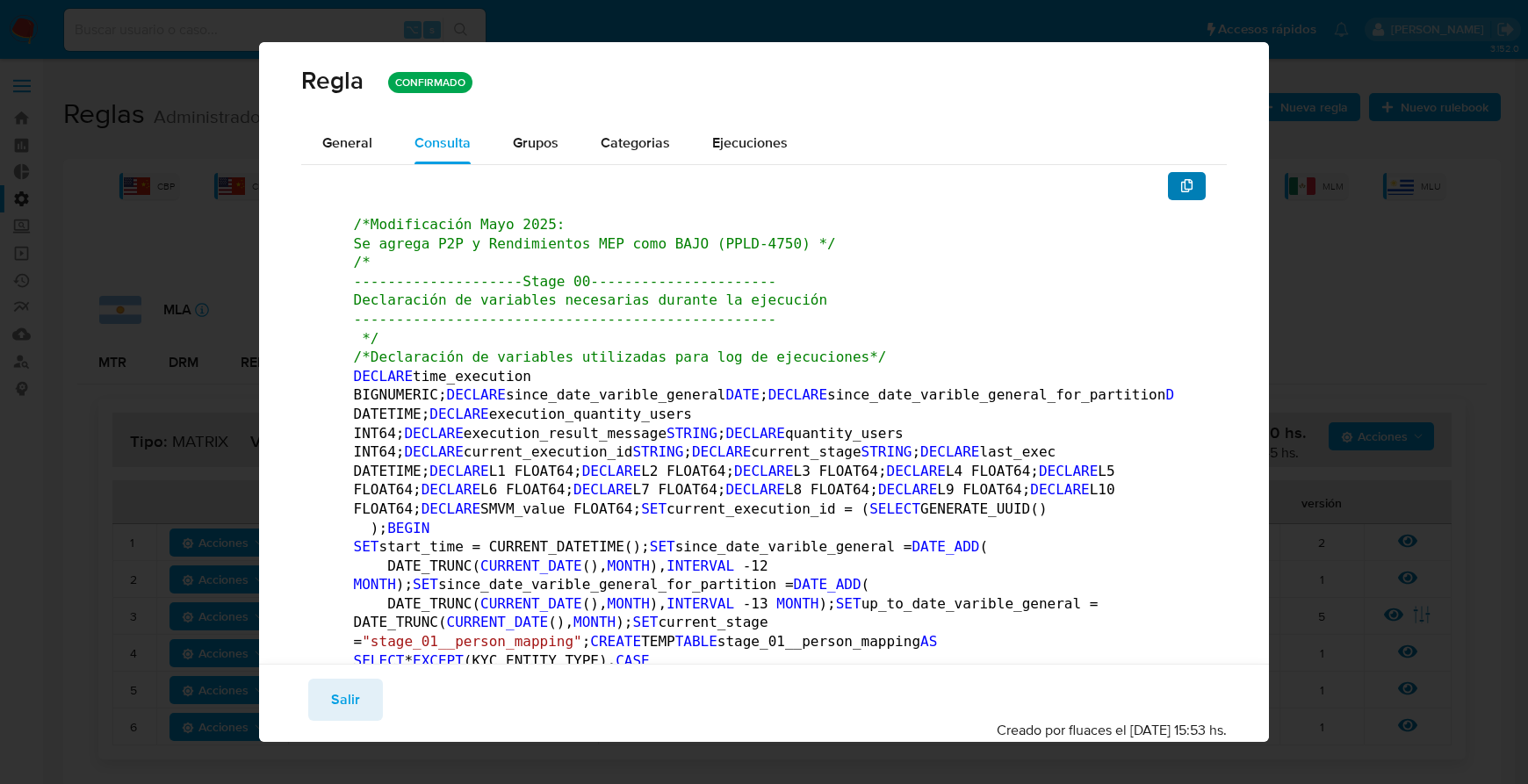
click at [1181, 184] on icon "button" at bounding box center [1187, 186] width 12 height 14
click at [349, 648] on span "Salir" at bounding box center [345, 699] width 29 height 39
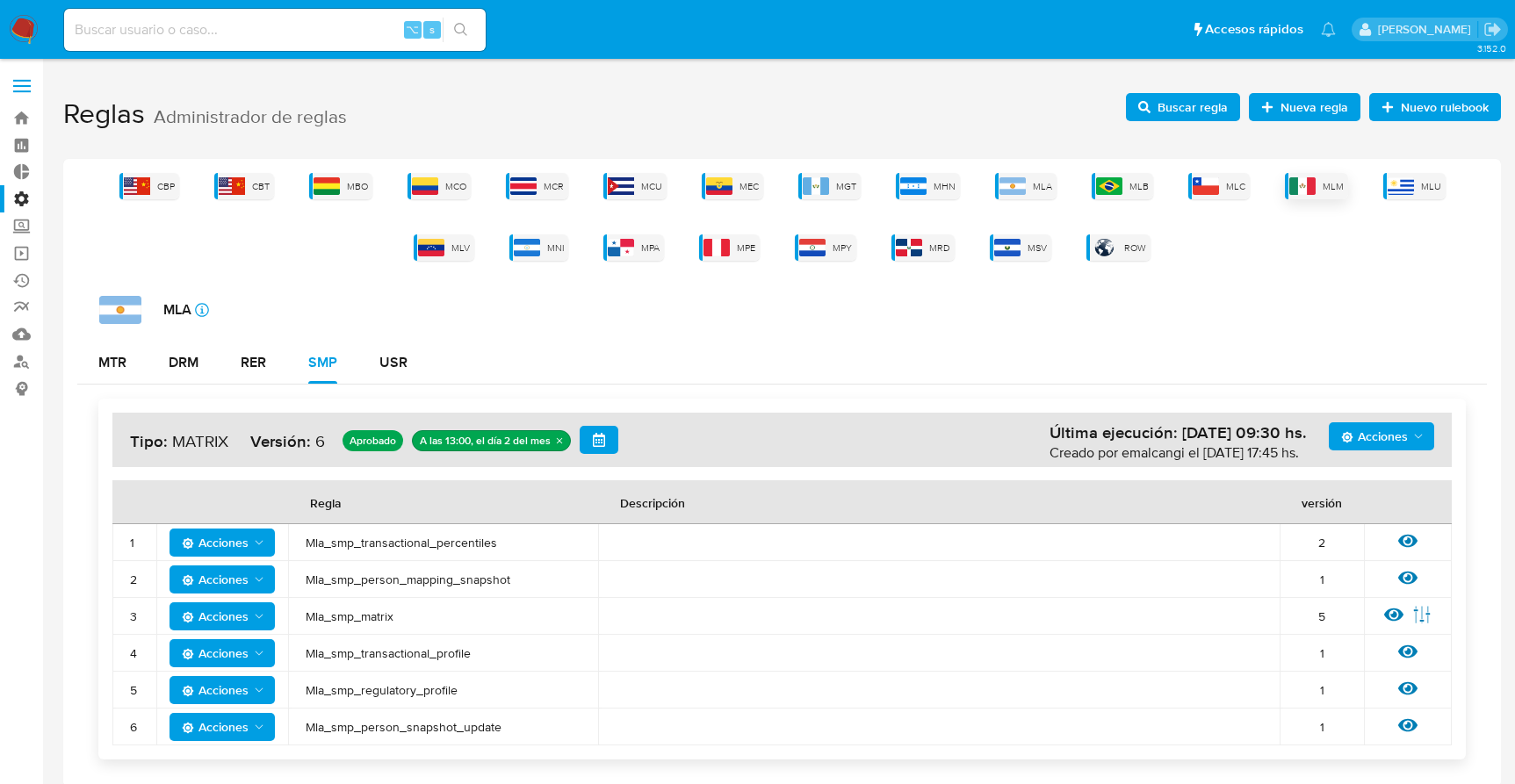
click at [1263, 184] on div "MLM" at bounding box center [1316, 186] width 63 height 26
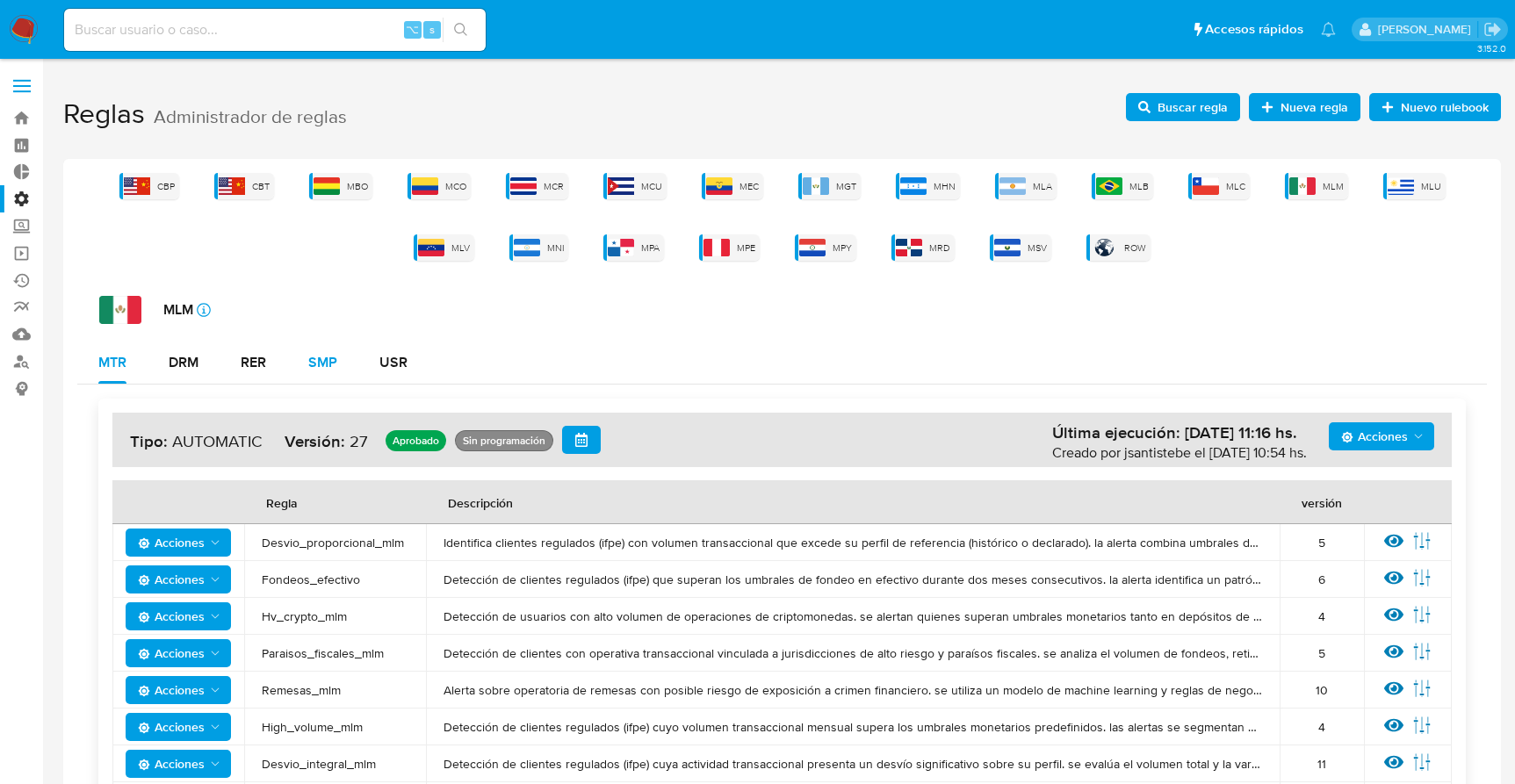
click at [329, 349] on div "SMP" at bounding box center [322, 363] width 29 height 42
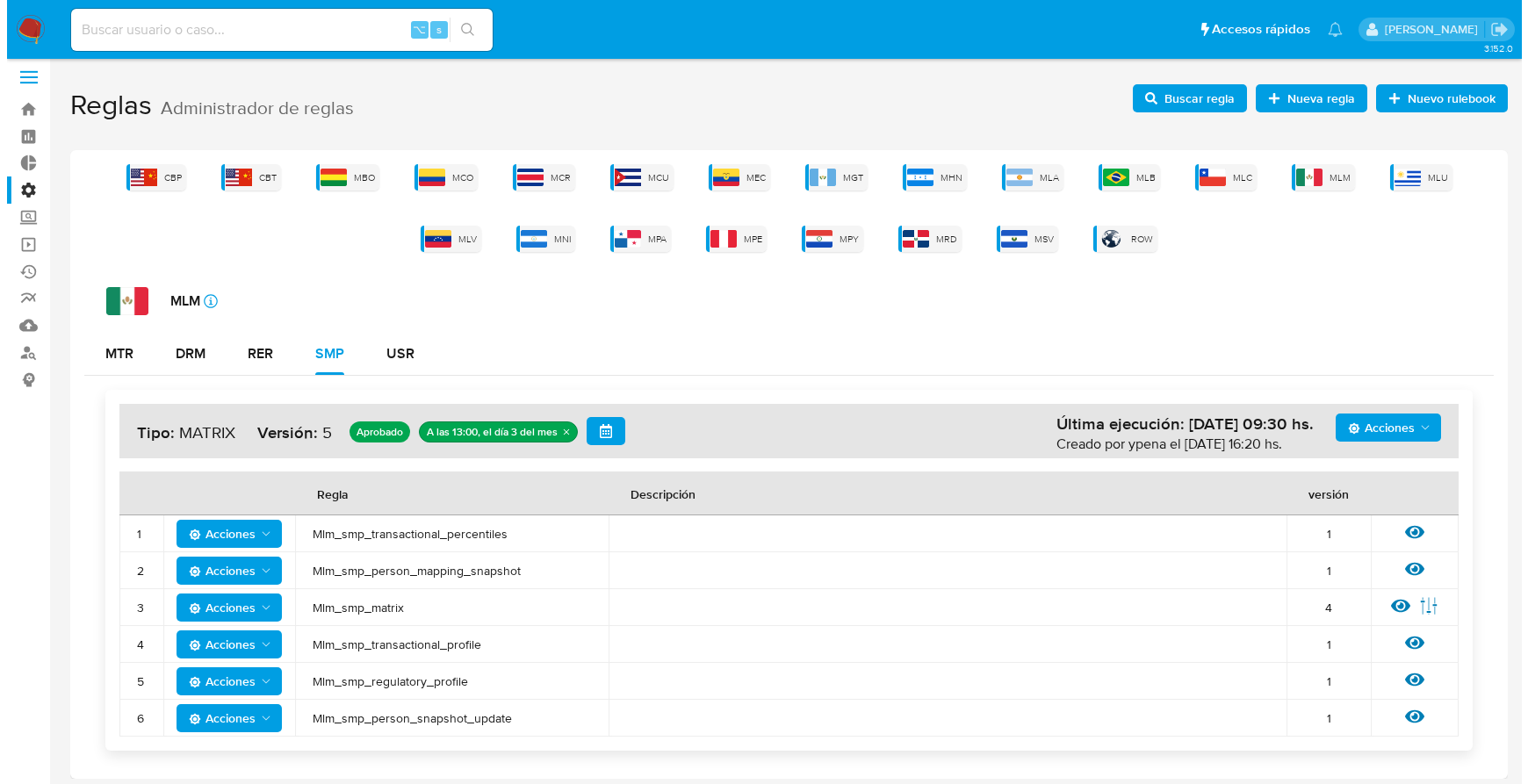
scroll to position [15, 0]
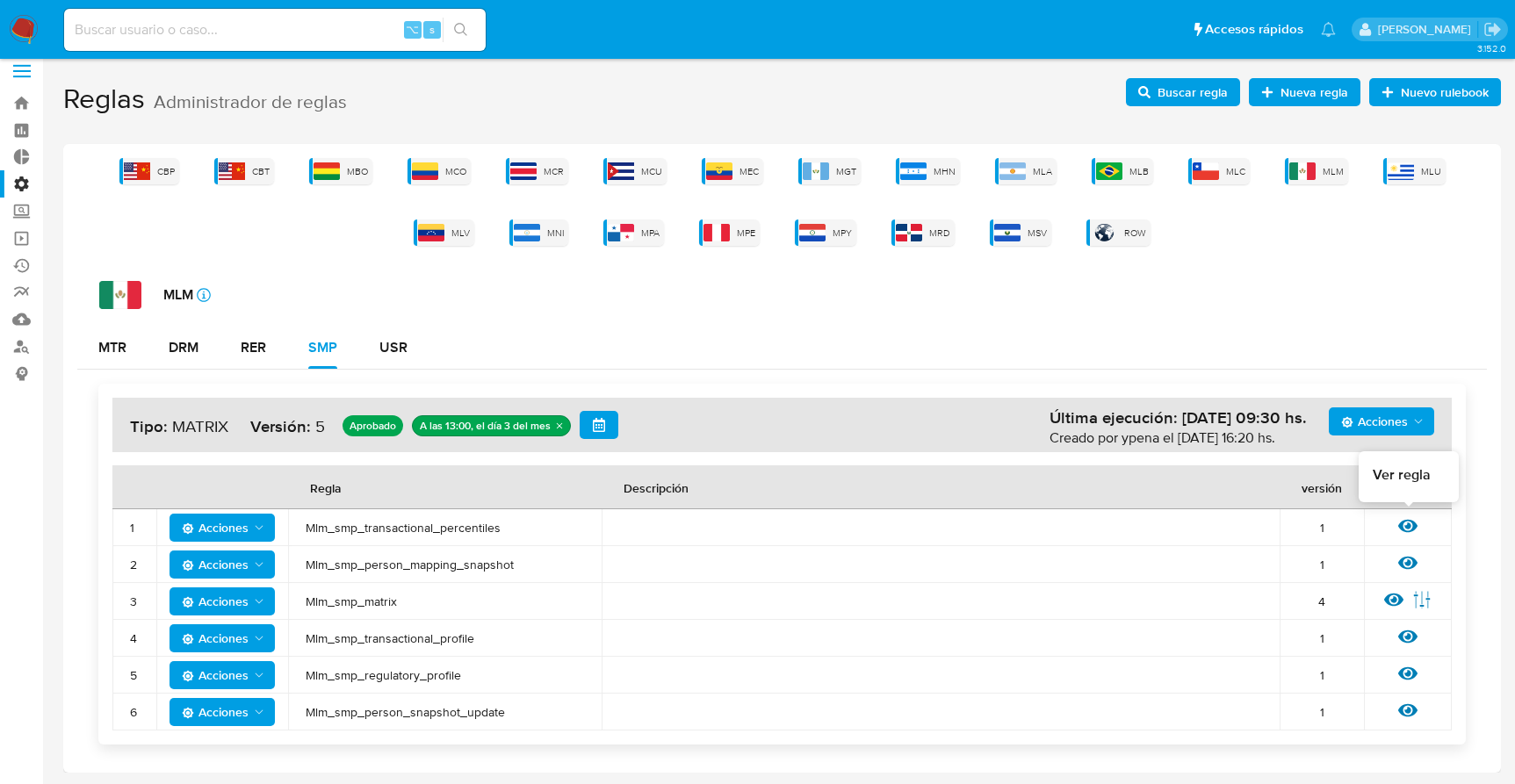
click at [1263, 524] on icon at bounding box center [1407, 526] width 19 height 13
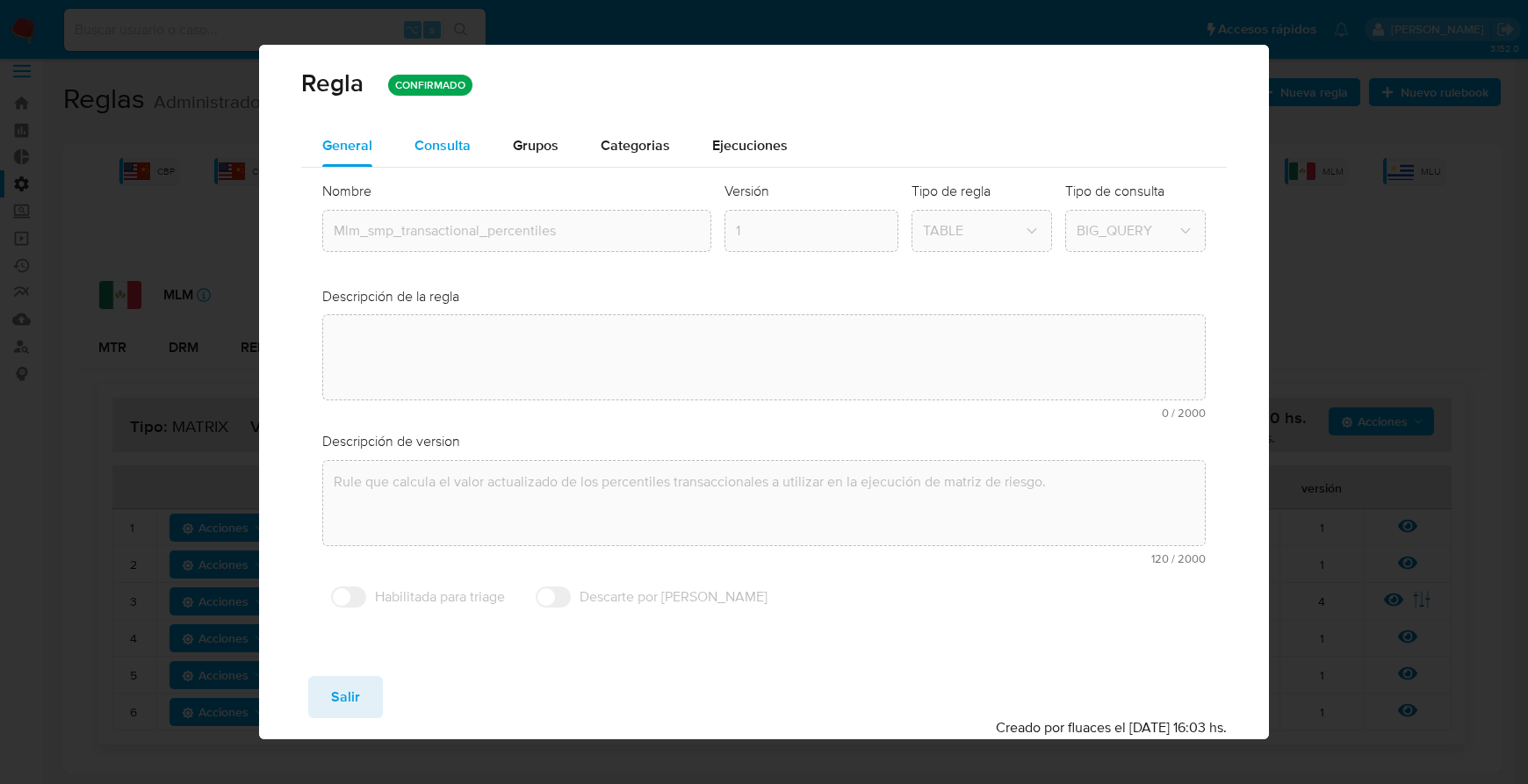
click at [448, 147] on span "Consulta" at bounding box center [442, 145] width 56 height 20
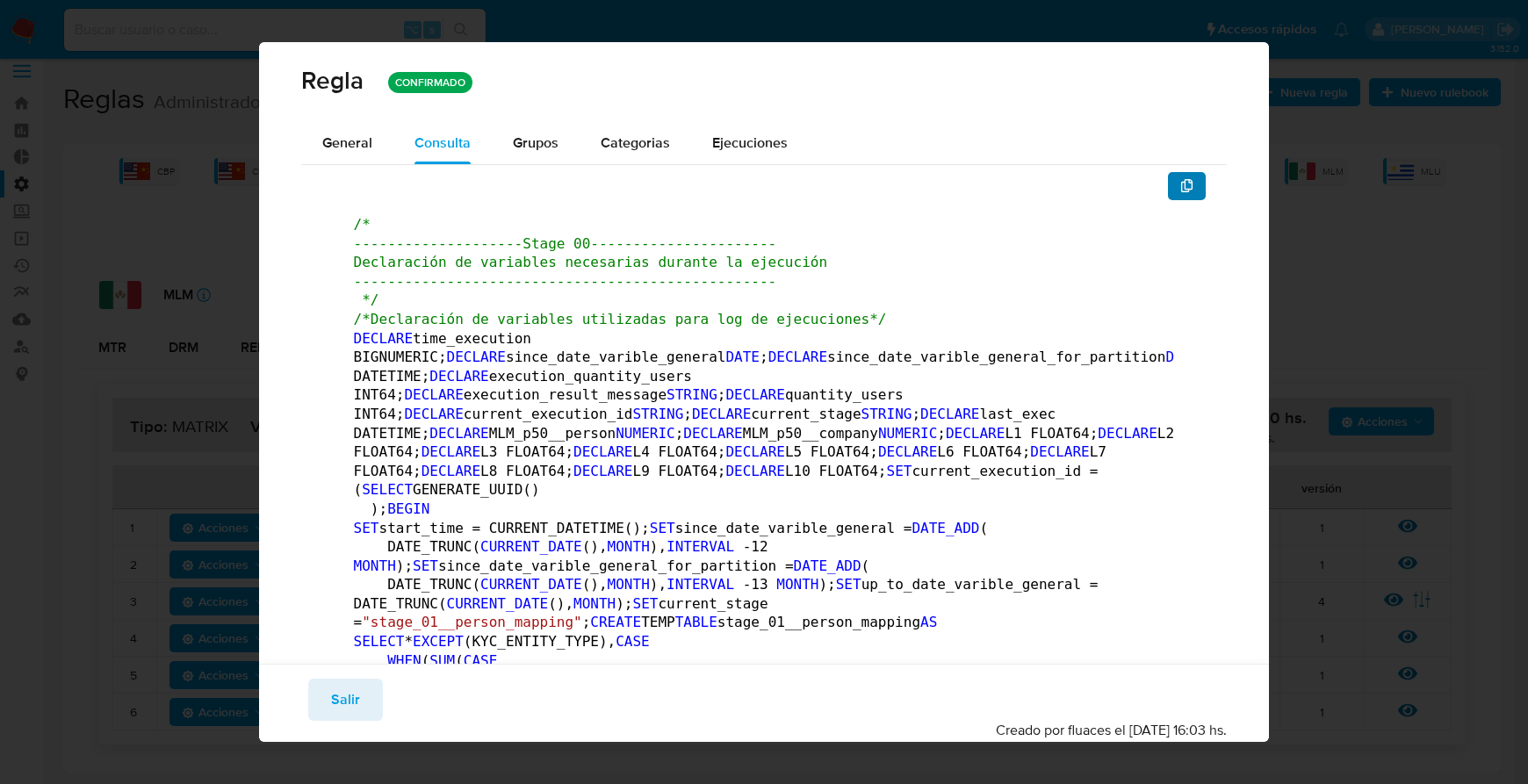
click at [1180, 191] on icon "button" at bounding box center [1187, 186] width 14 height 14
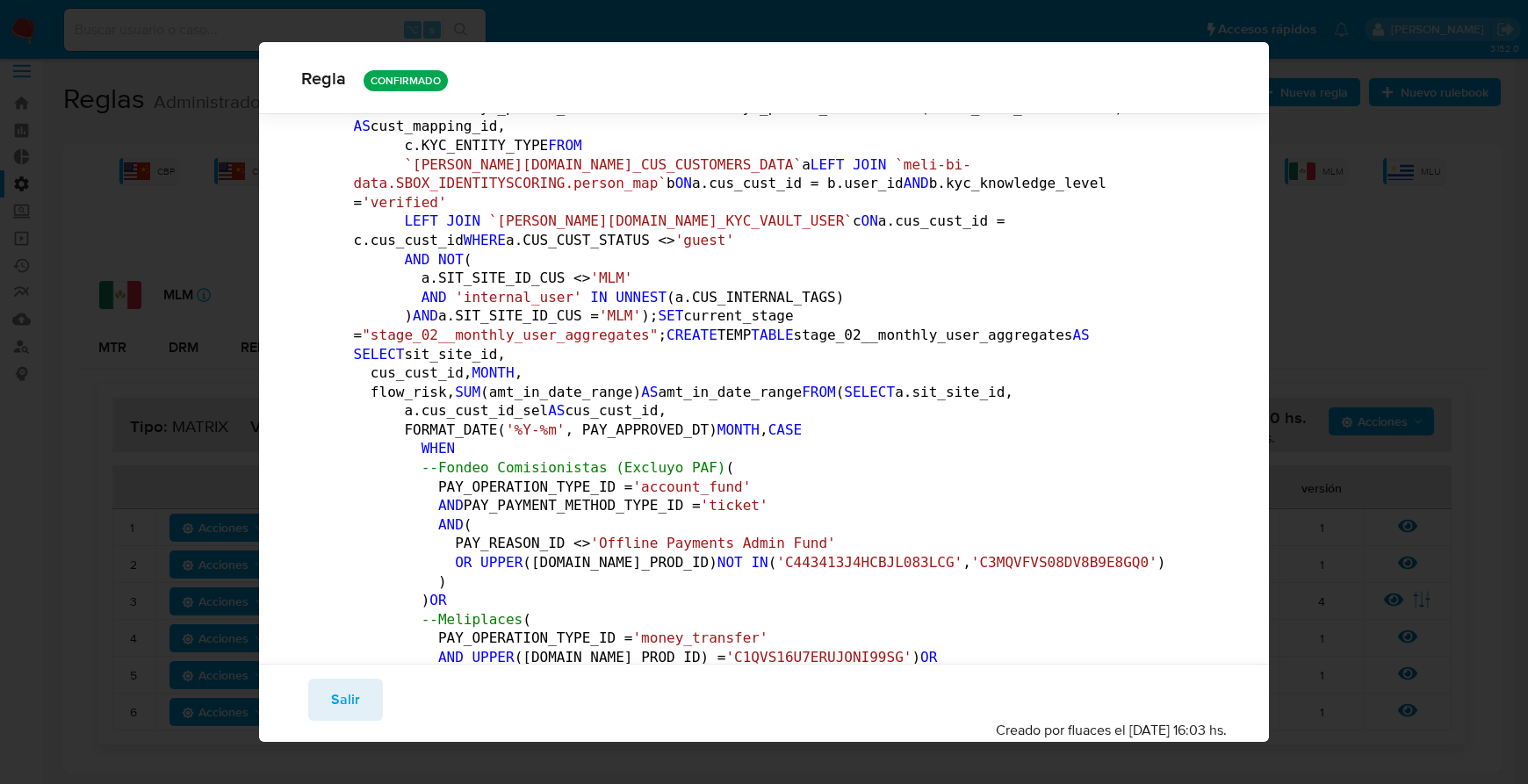
scroll to position [0, 0]
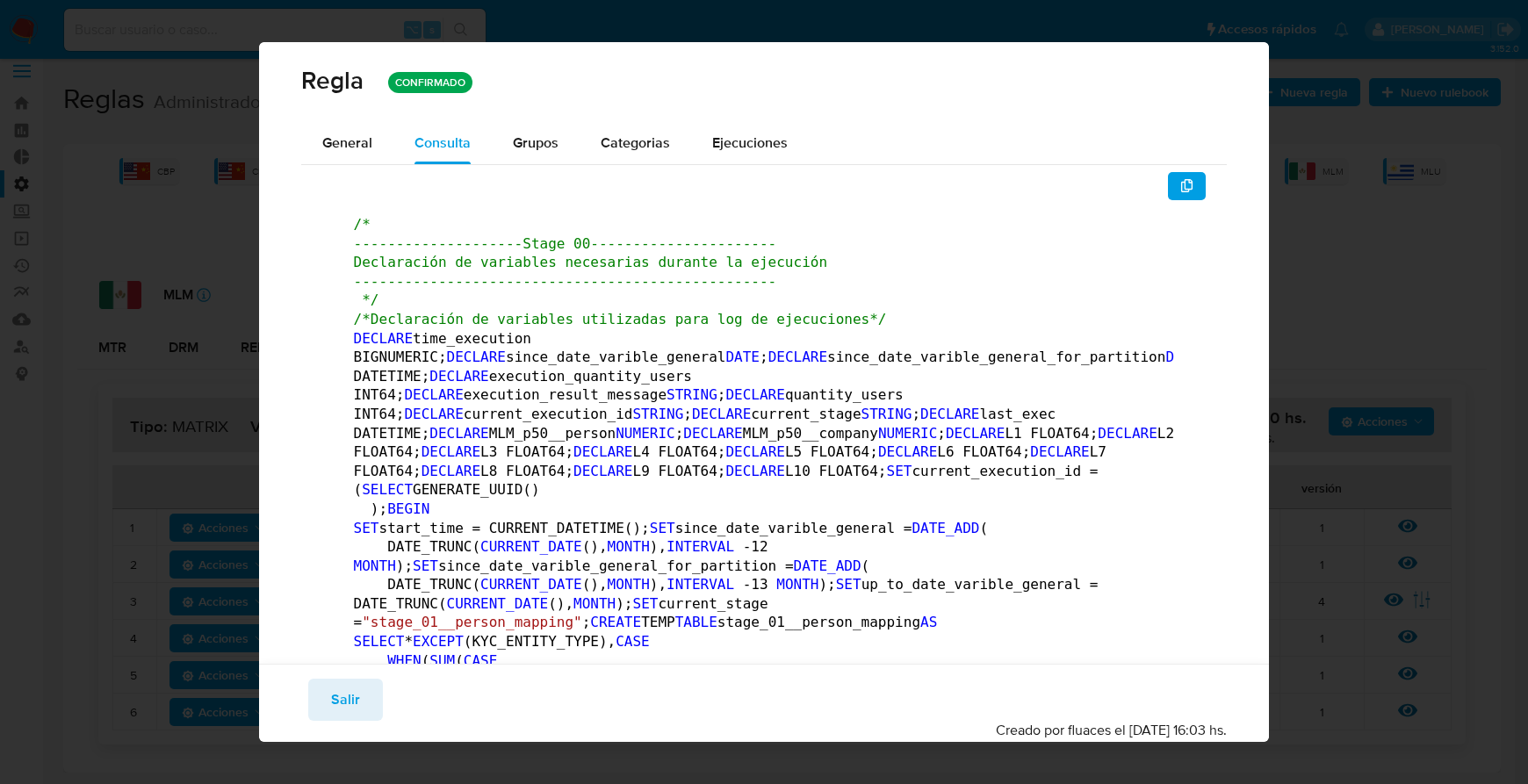
click at [1180, 185] on icon "button" at bounding box center [1187, 186] width 14 height 14
